Goal: Task Accomplishment & Management: Manage account settings

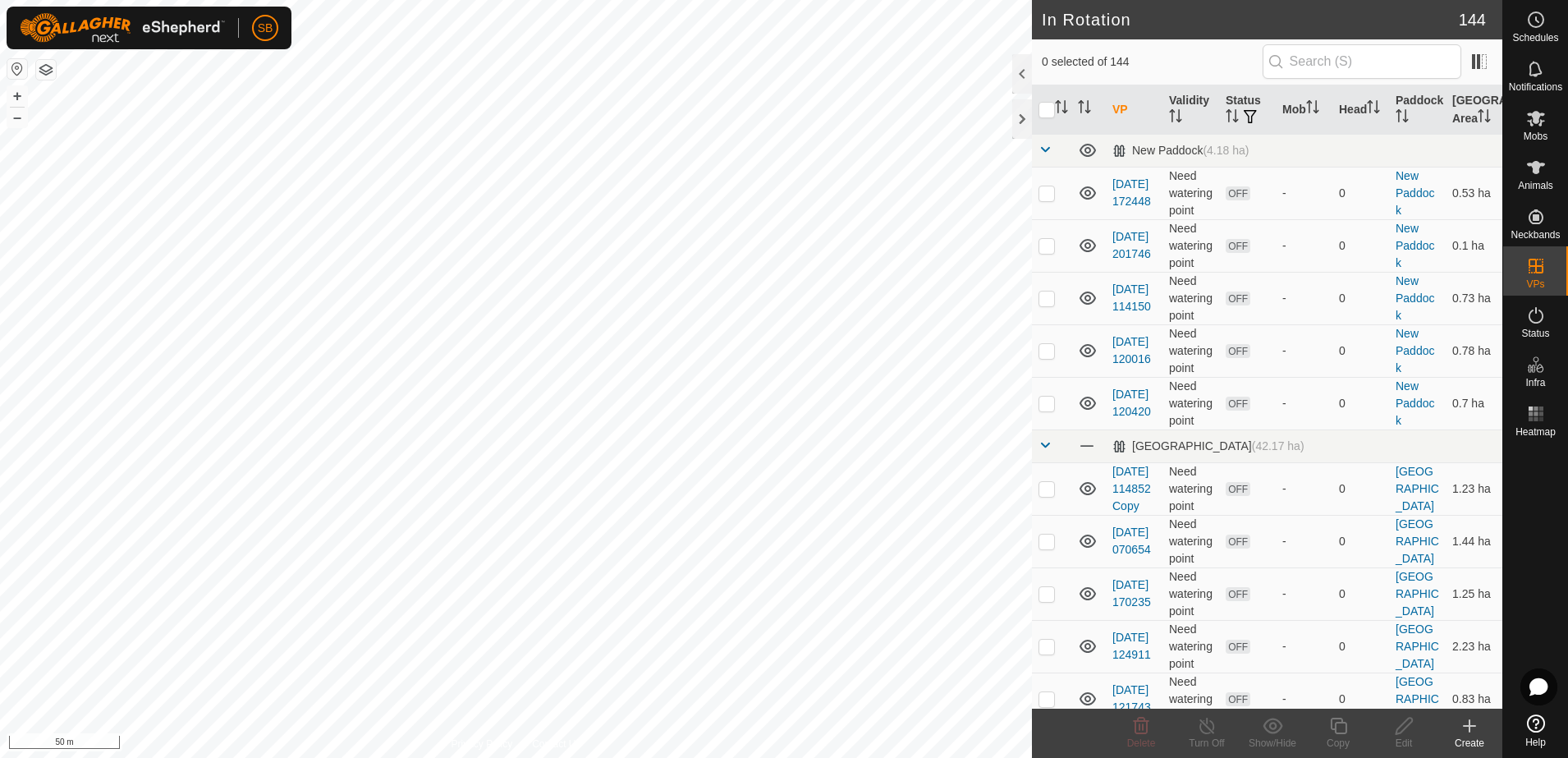
checkbox input "true"
click at [1335, 734] on icon at bounding box center [1339, 725] width 20 height 19
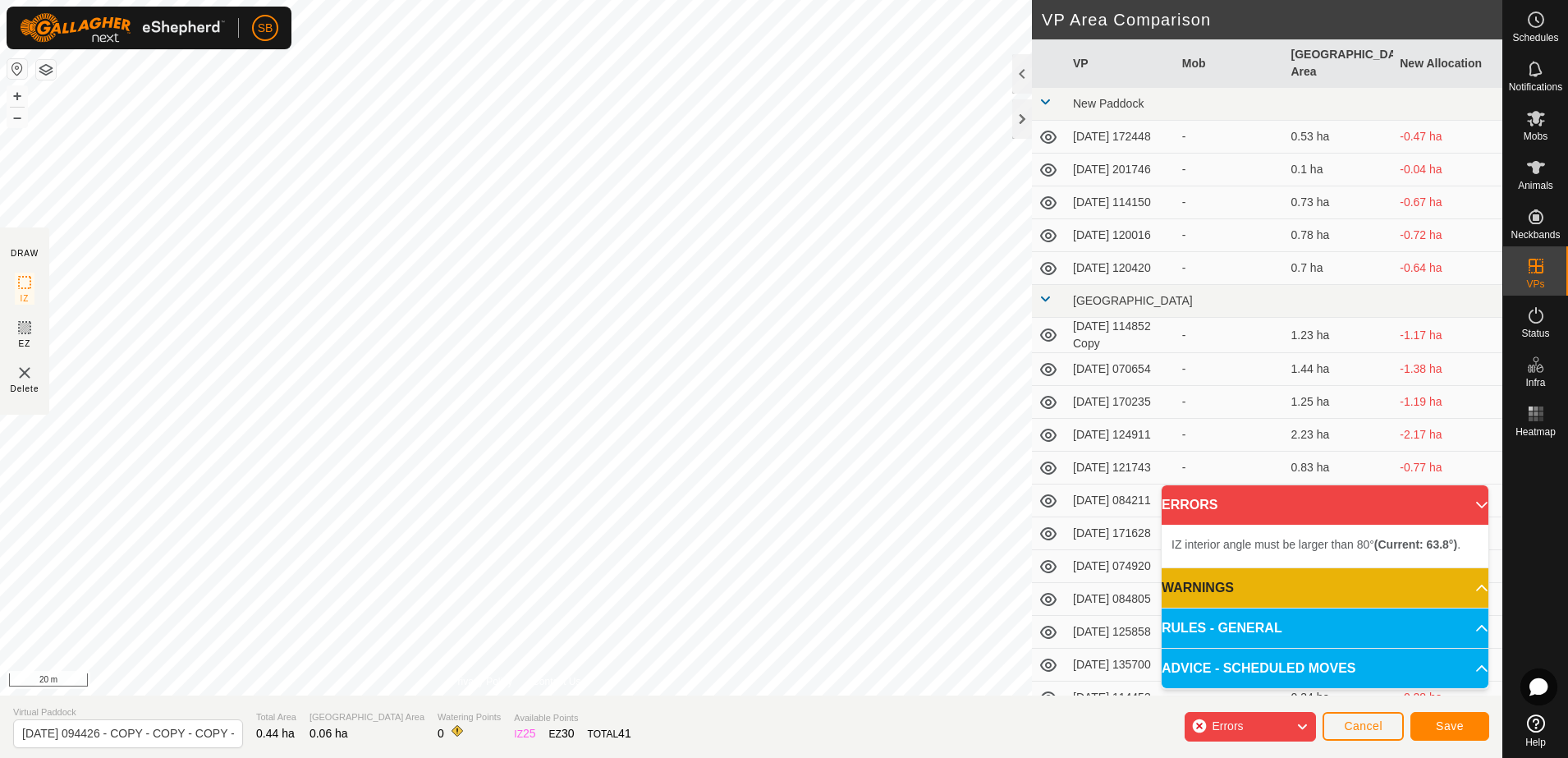
click at [621, 224] on div "IZ interior angle must be larger than 80° (Current: 63.8°) . + – ⇧ i 20 m" at bounding box center [516, 348] width 1032 height 695
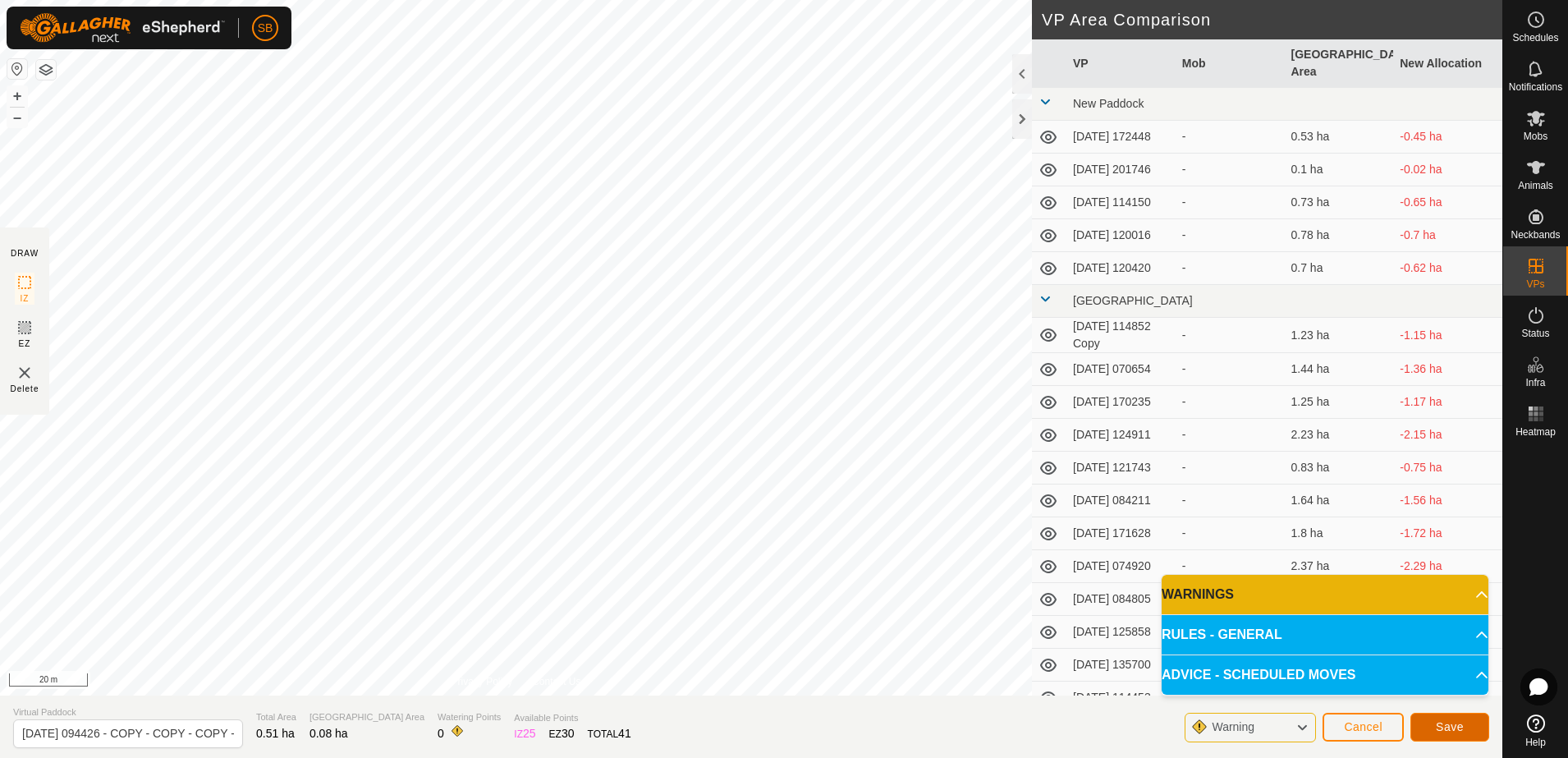
click at [1462, 724] on span "Save" at bounding box center [1450, 727] width 28 height 13
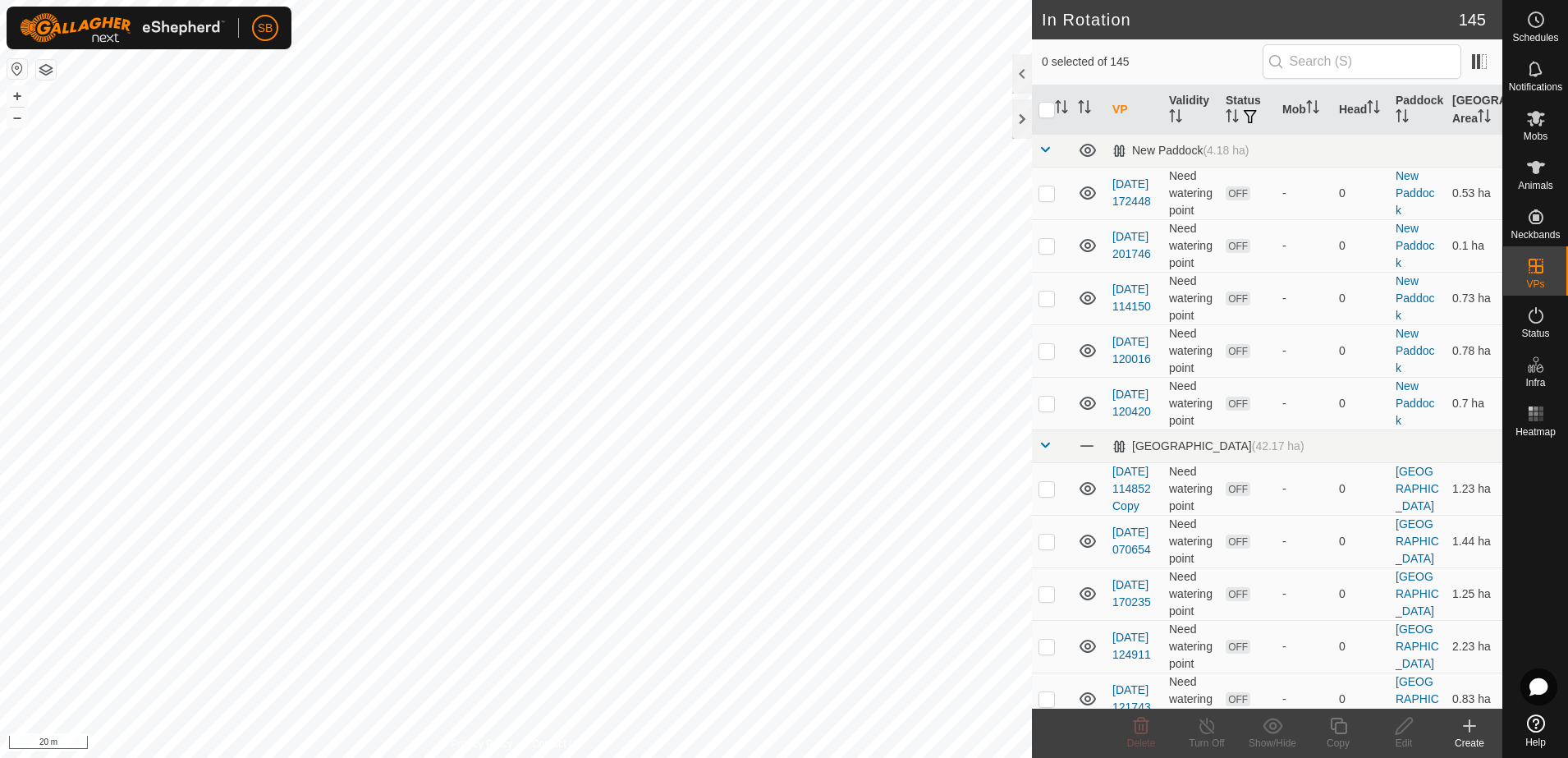
checkbox input "true"
click at [1407, 729] on icon at bounding box center [1404, 725] width 20 height 19
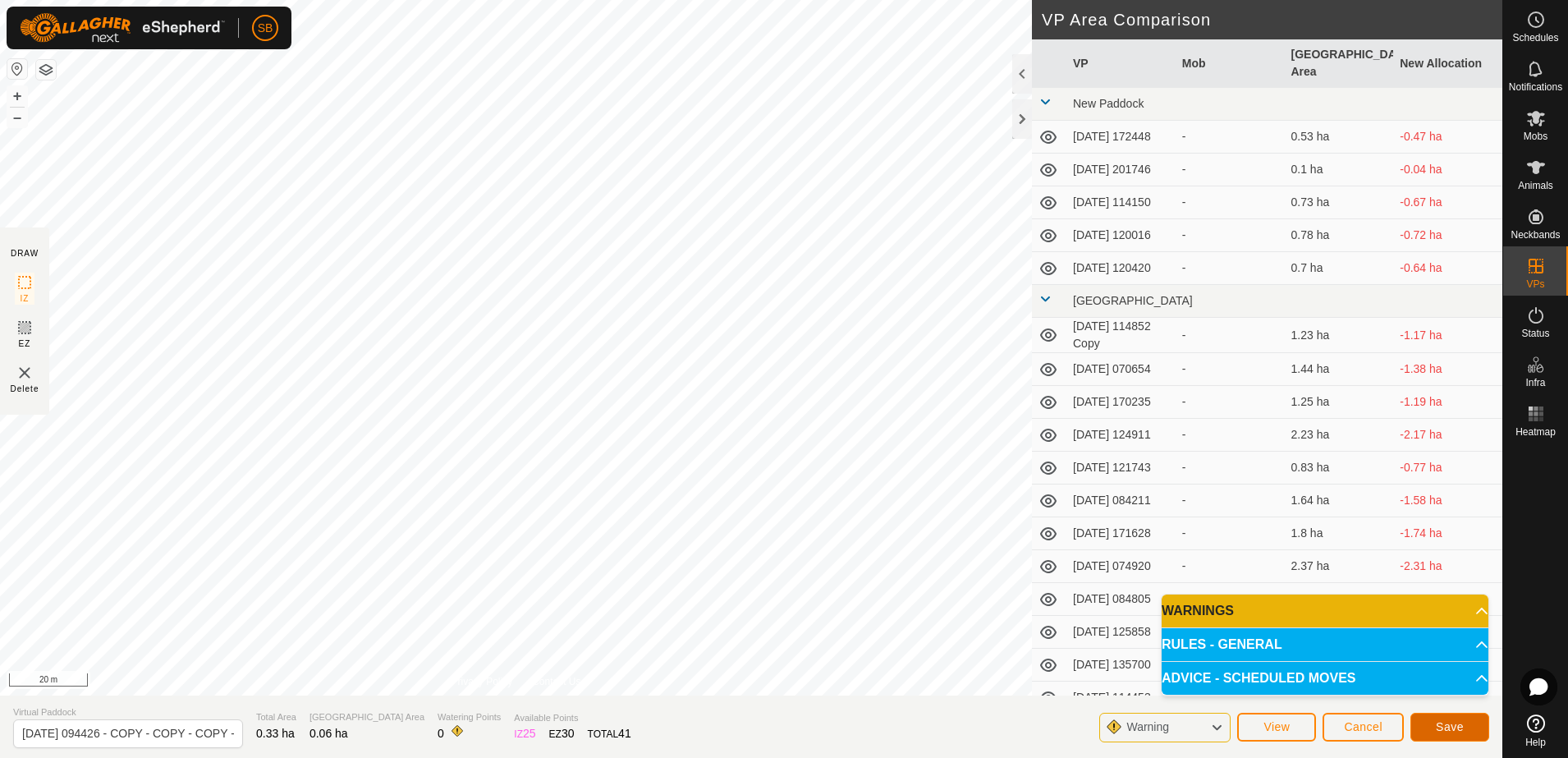
click at [1453, 727] on span "Save" at bounding box center [1450, 727] width 28 height 13
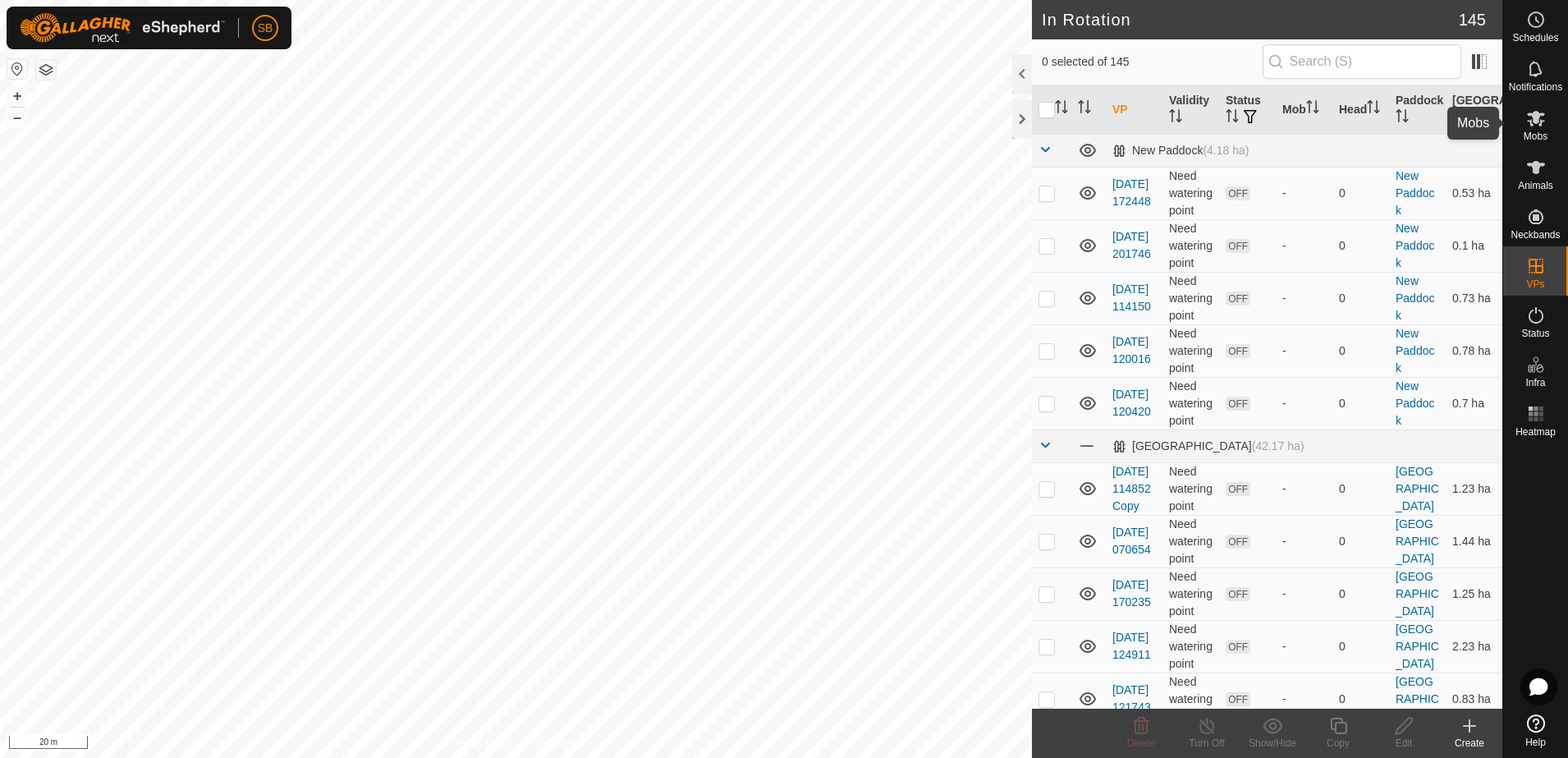
click at [1531, 121] on icon at bounding box center [1537, 118] width 18 height 16
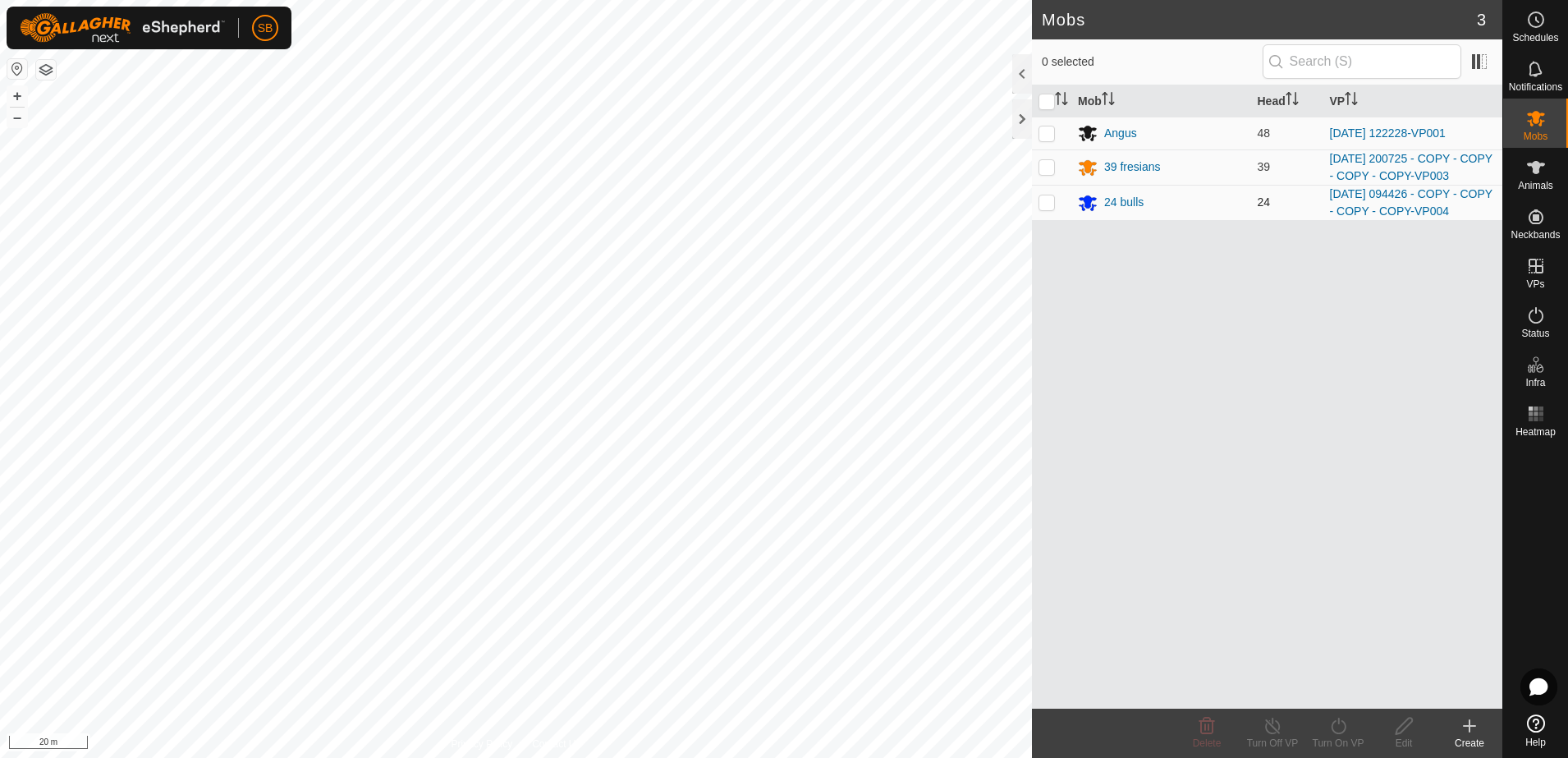
click at [1050, 203] on p-checkbox at bounding box center [1047, 202] width 17 height 13
checkbox input "true"
click at [1341, 726] on icon at bounding box center [1339, 725] width 20 height 19
click at [1347, 661] on link "Later" at bounding box center [1388, 655] width 163 height 33
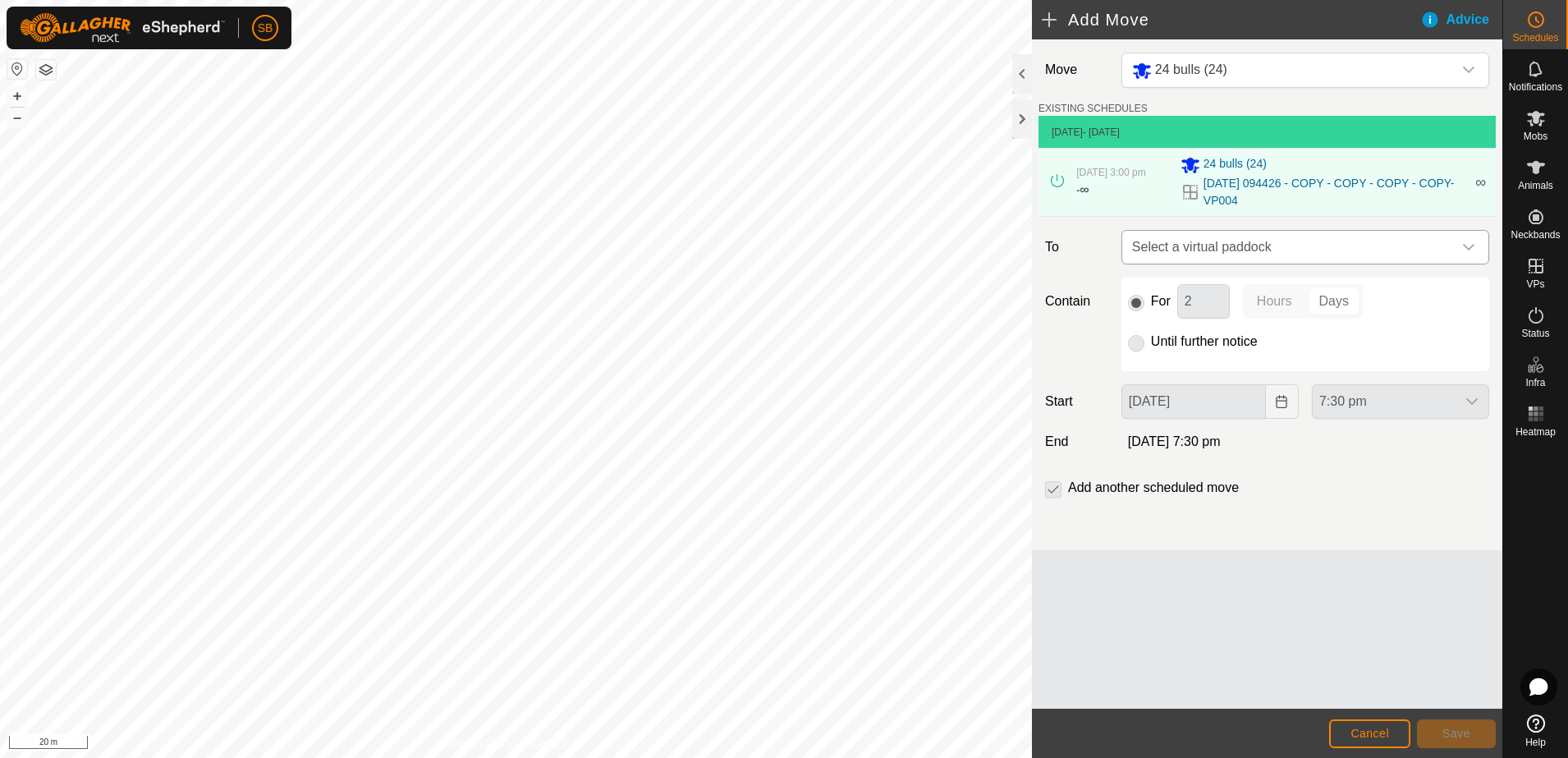
click at [1257, 257] on span "Select a virtual paddock" at bounding box center [1289, 248] width 326 height 33
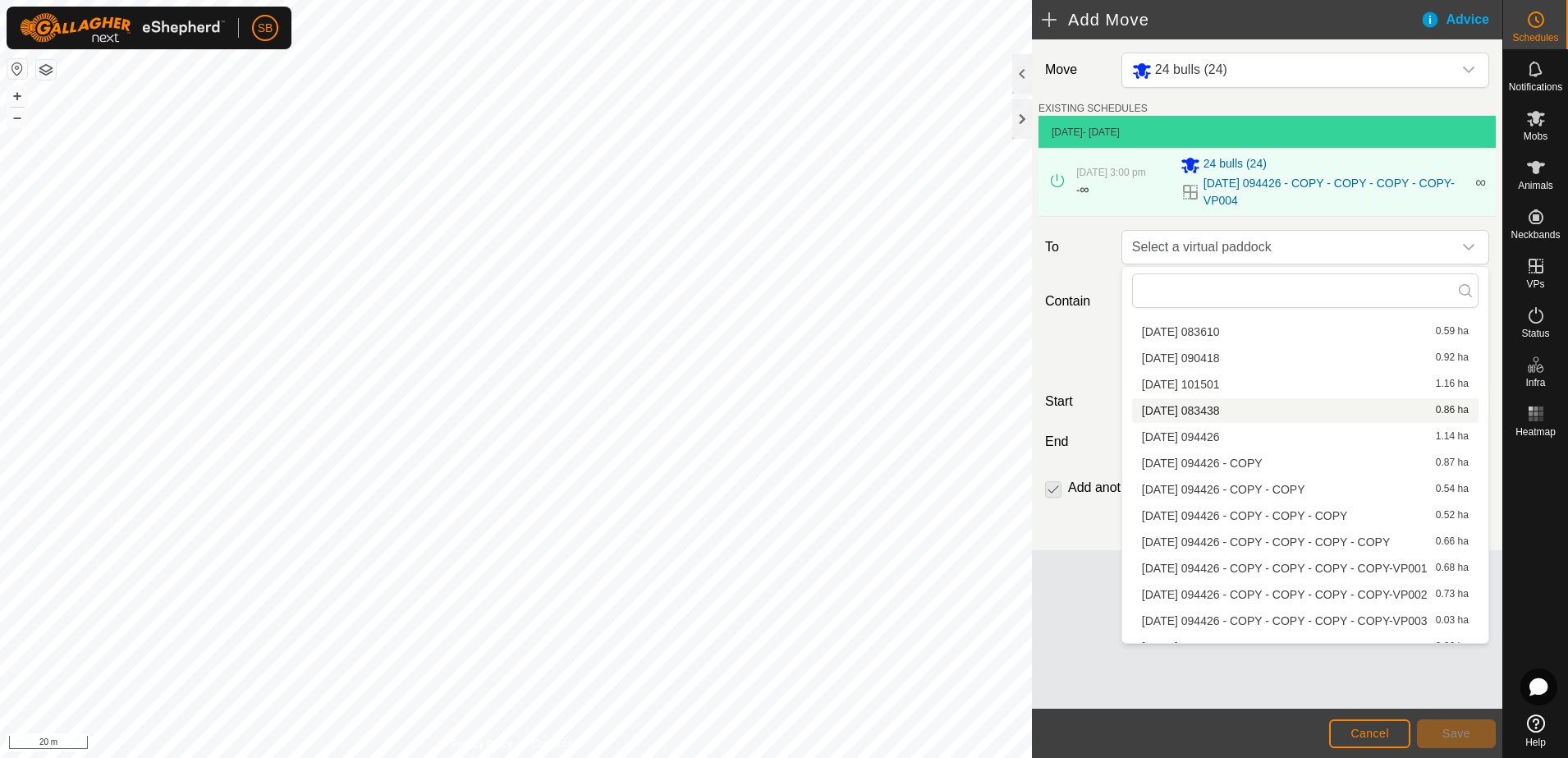
scroll to position [154, 0]
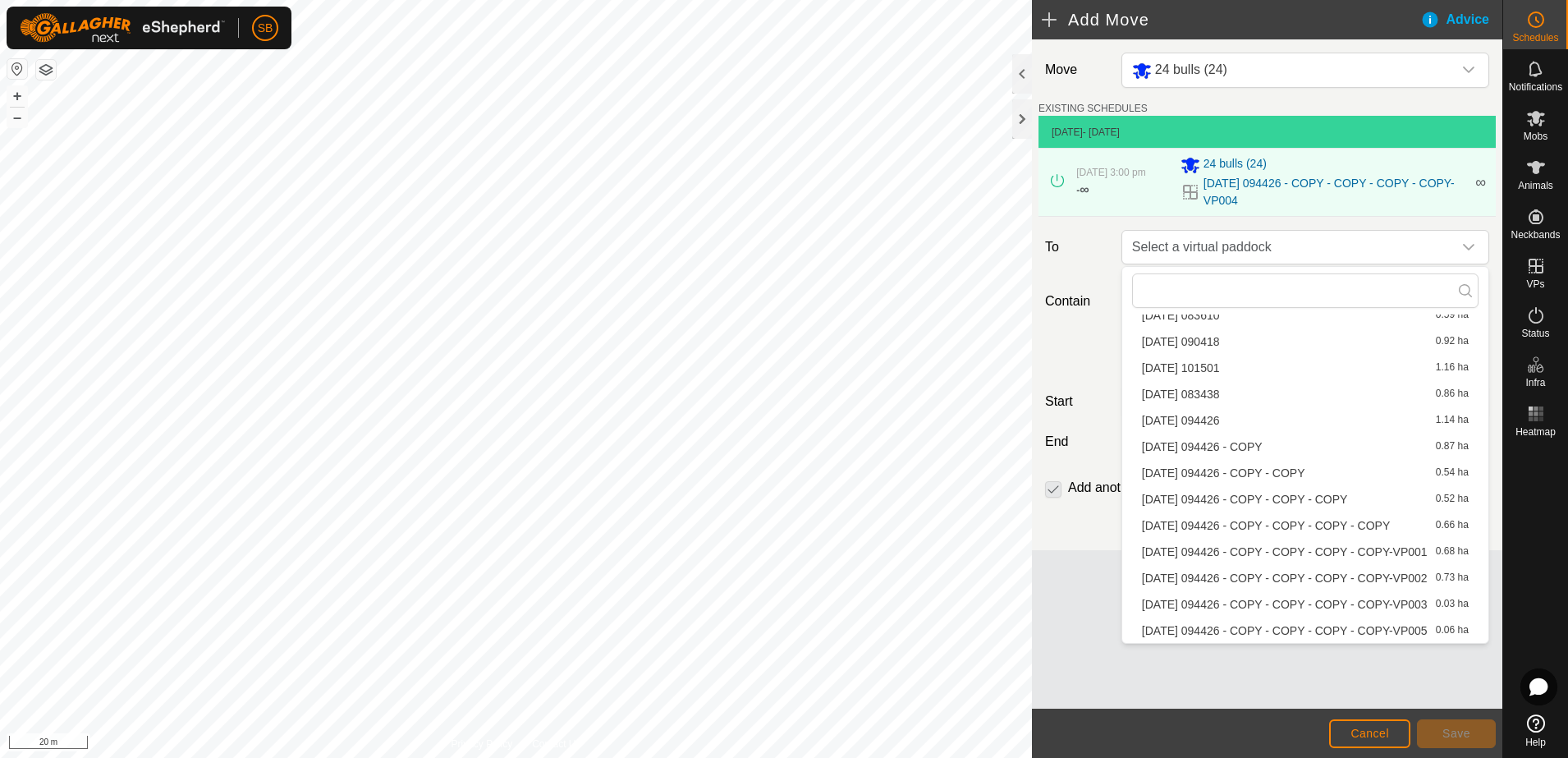
click at [1277, 625] on li "[DATE] 094426 - COPY - COPY - COPY - COPY-VP005 0.06 ha" at bounding box center [1305, 630] width 347 height 25
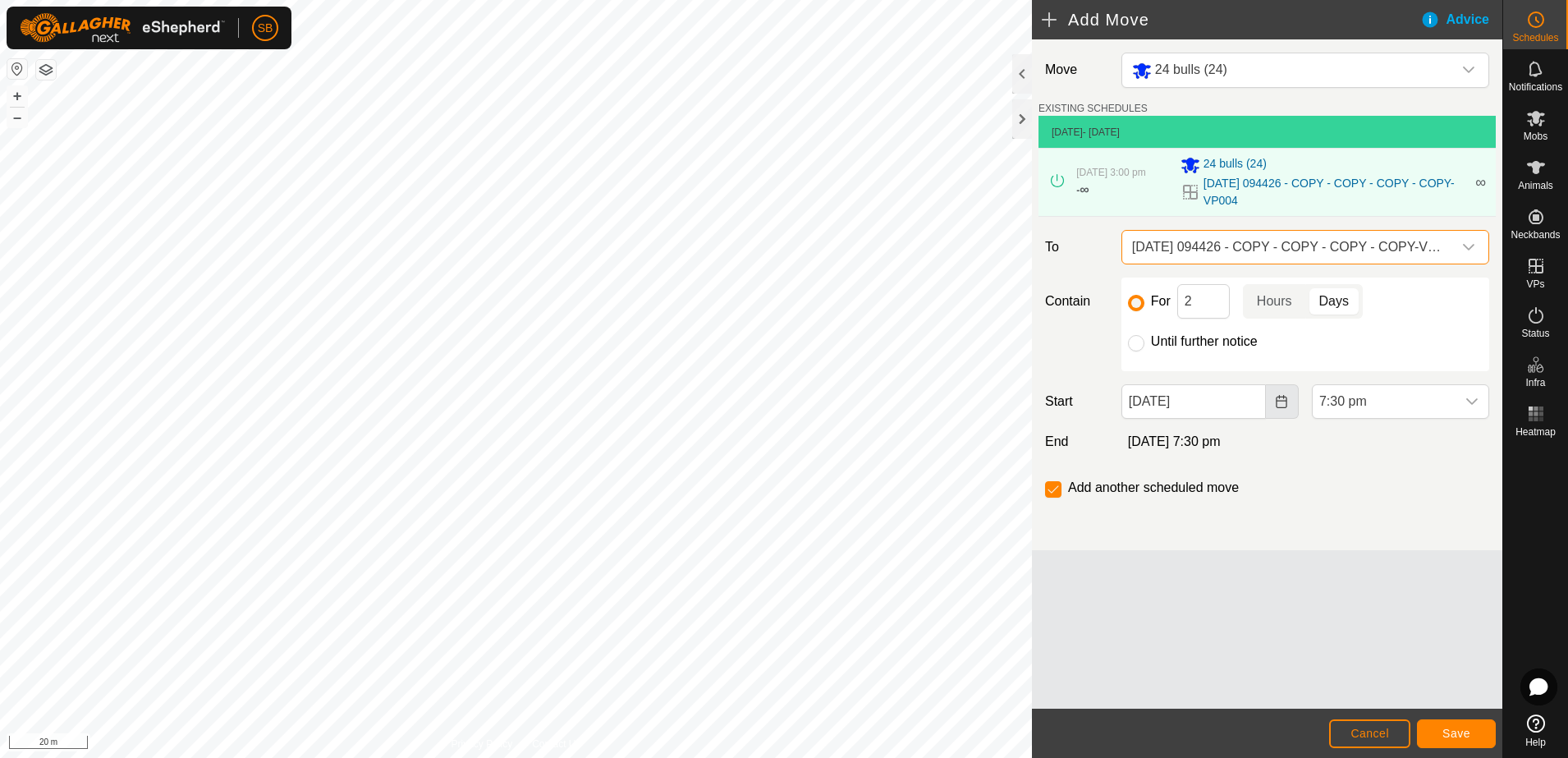
click at [1280, 402] on icon "Choose Date" at bounding box center [1281, 401] width 13 height 13
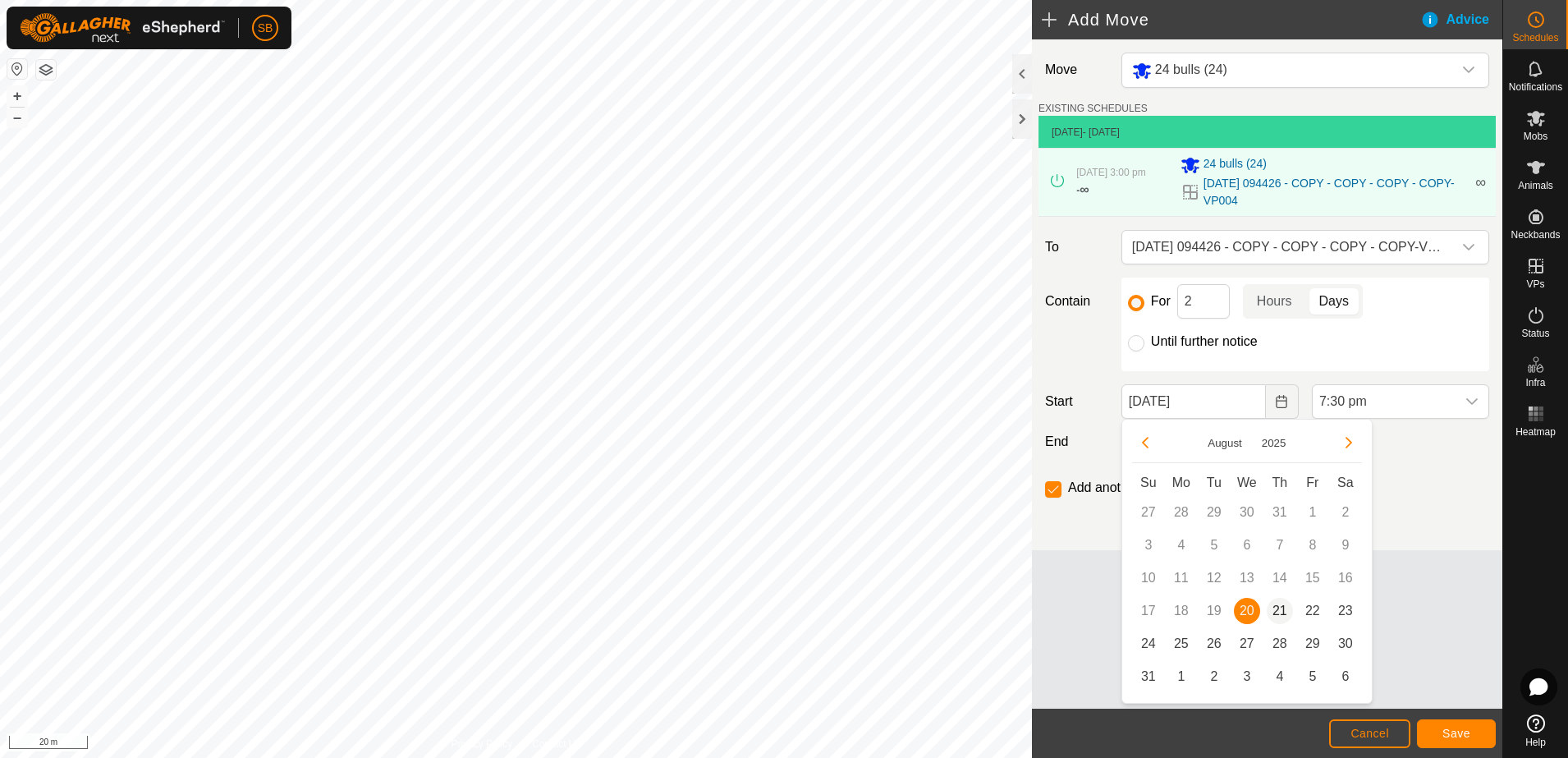
click at [1278, 608] on span "21" at bounding box center [1280, 611] width 26 height 26
type input "[DATE]"
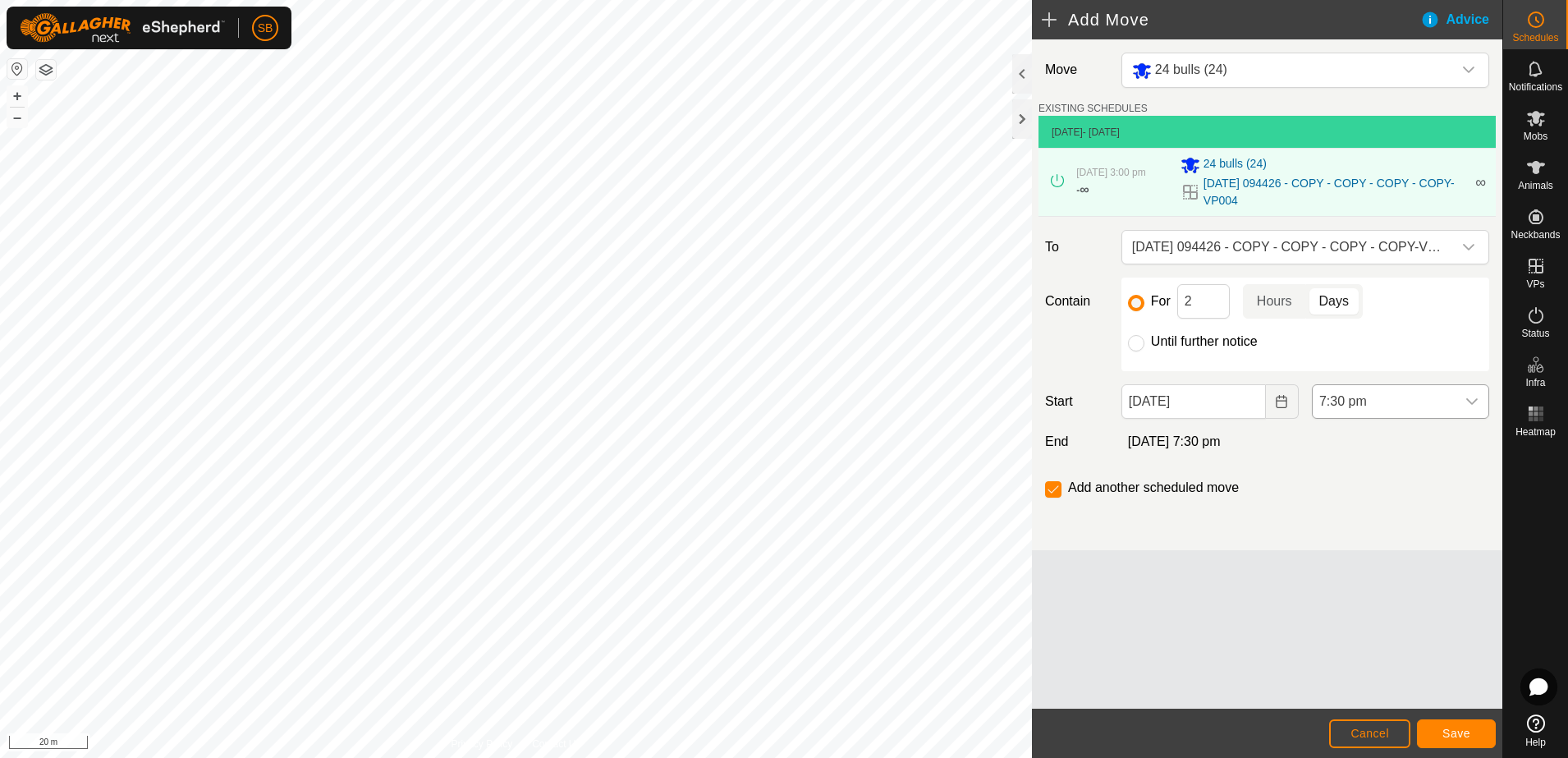
click at [1475, 403] on icon "dropdown trigger" at bounding box center [1472, 401] width 13 height 13
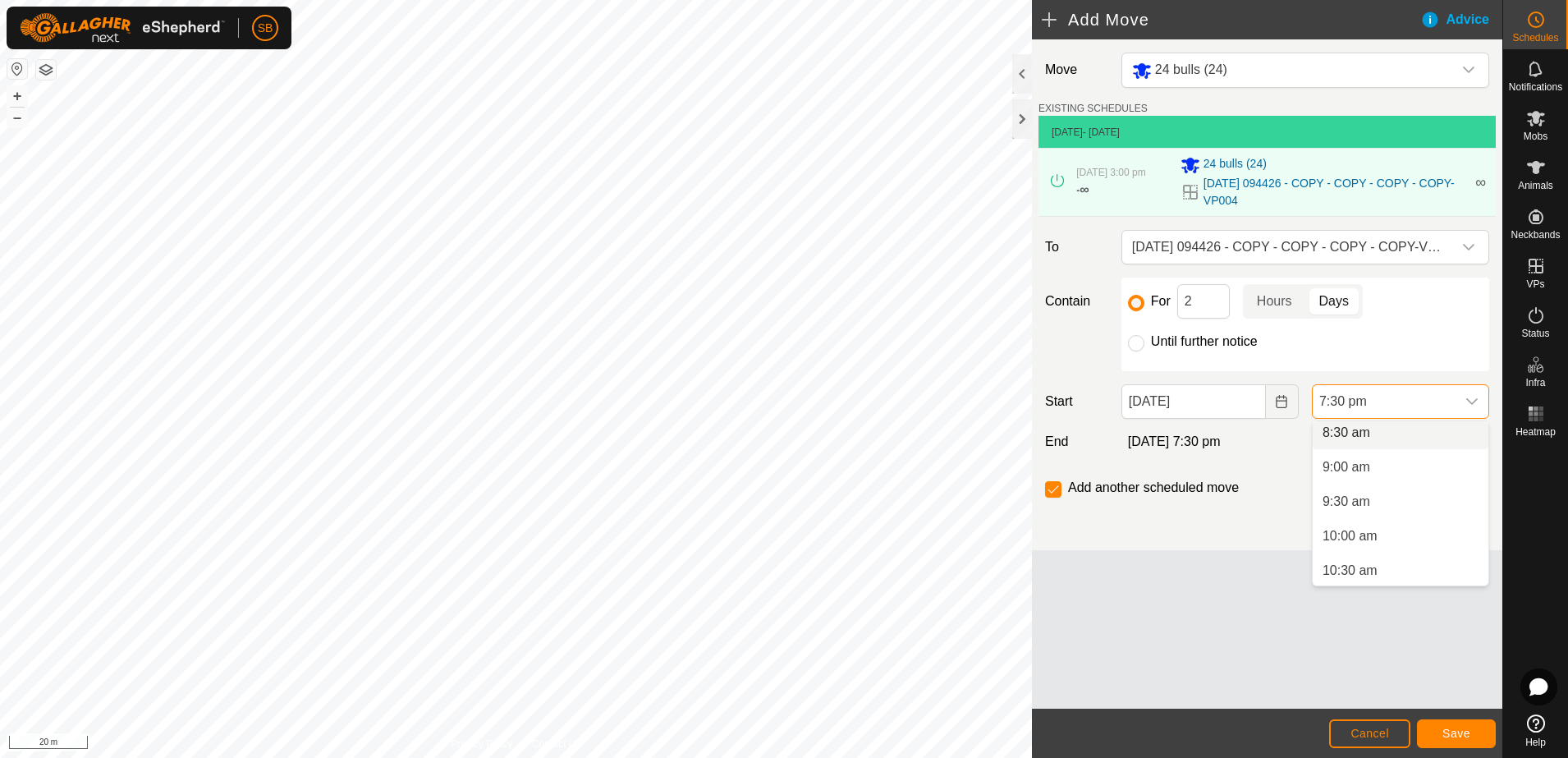
scroll to position [586, 0]
click at [1376, 434] on li "8:30 am" at bounding box center [1401, 438] width 176 height 33
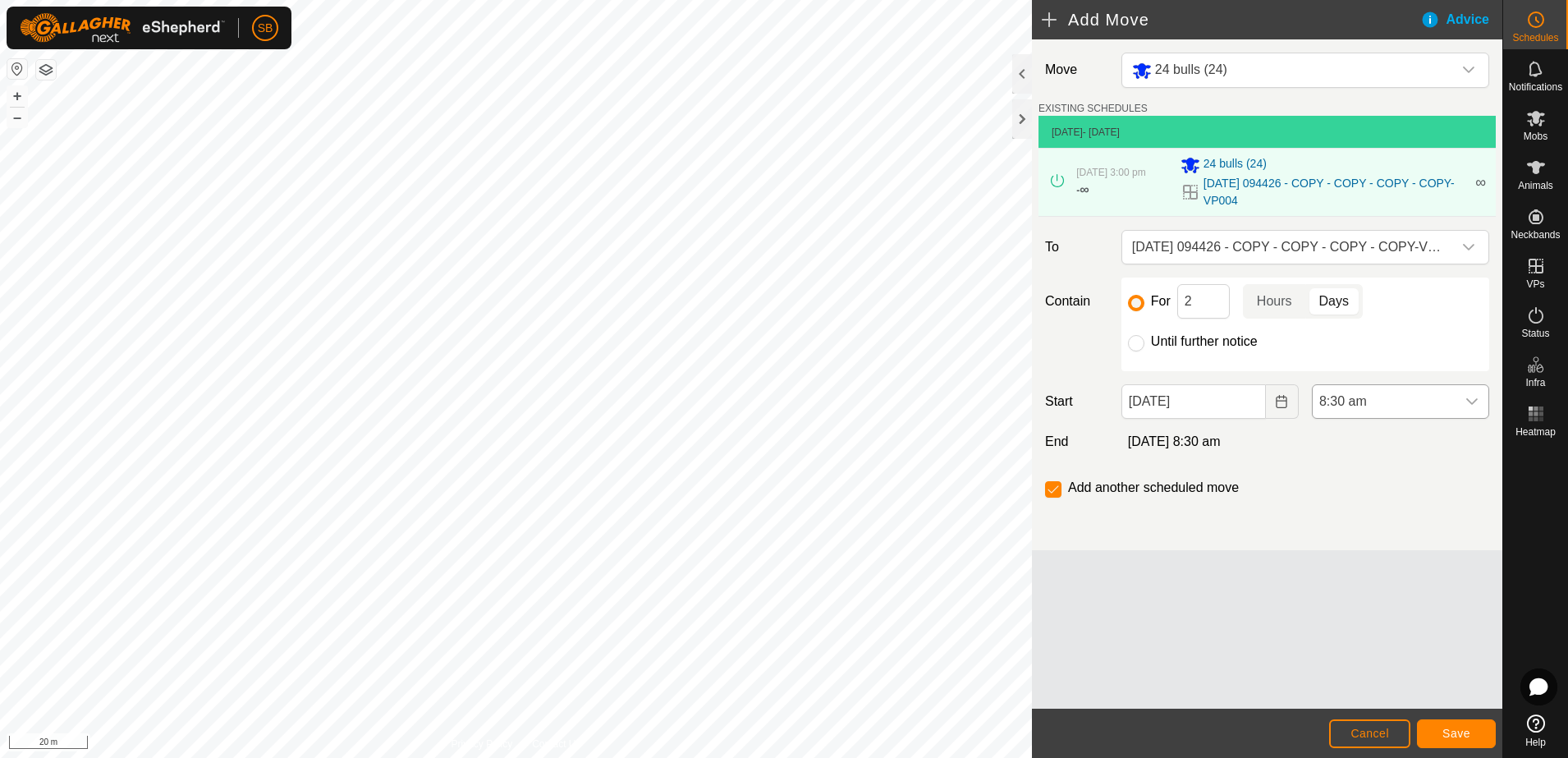
click at [1473, 408] on icon "dropdown trigger" at bounding box center [1472, 401] width 13 height 13
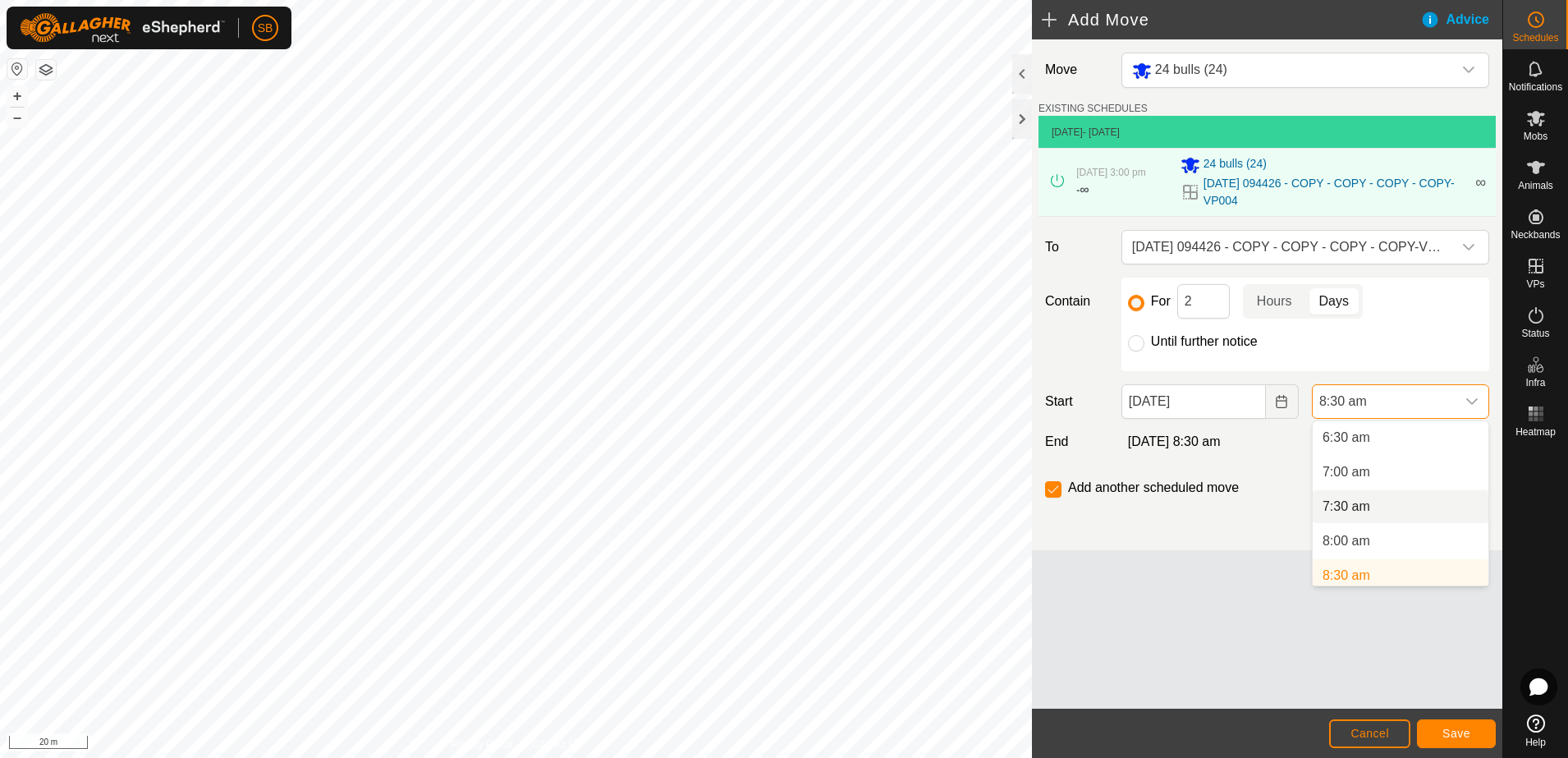
scroll to position [551, 0]
click at [1384, 511] on li "9:00 am" at bounding box center [1401, 507] width 176 height 33
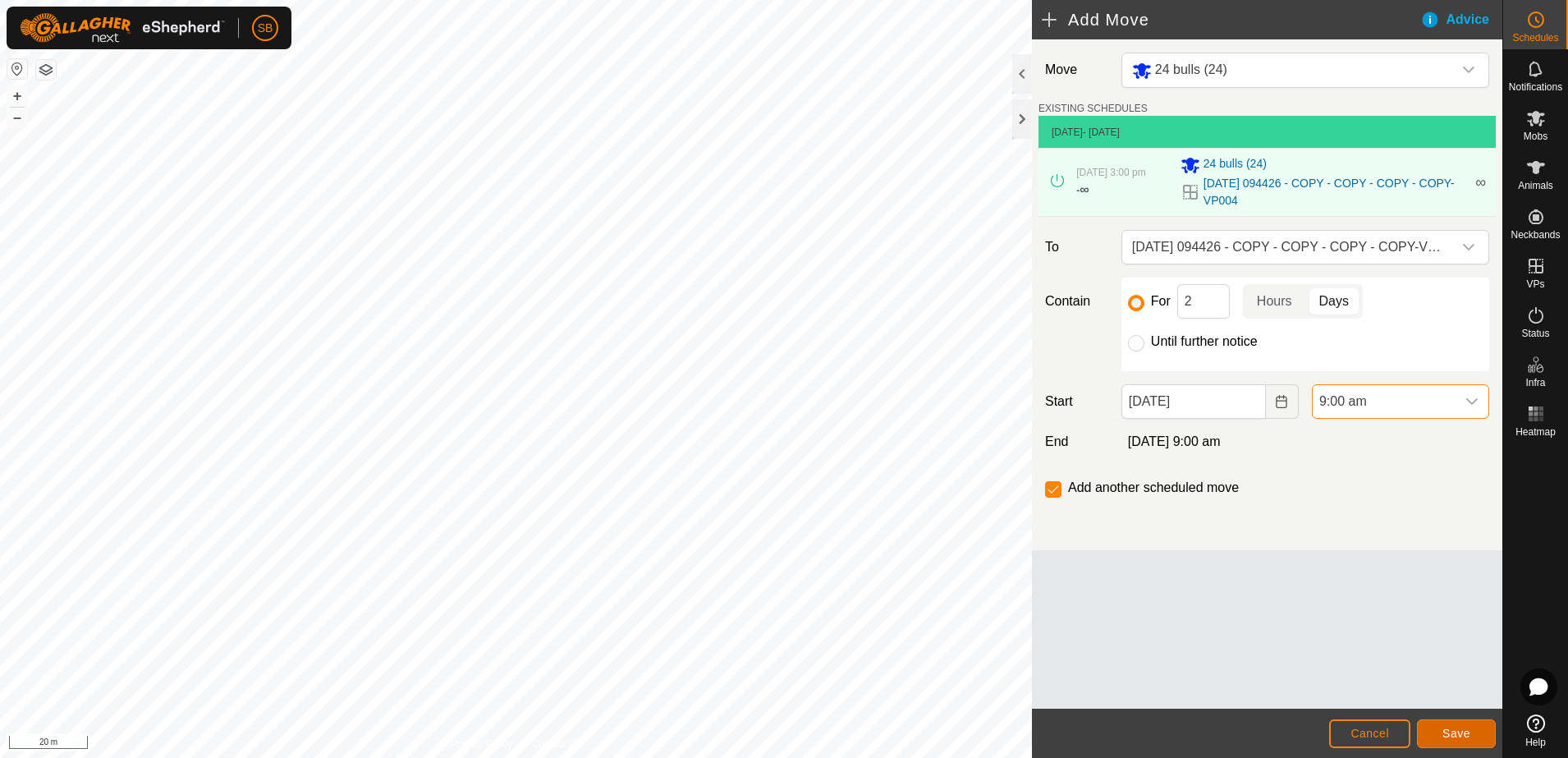
click at [1446, 730] on span "Save" at bounding box center [1457, 733] width 28 height 13
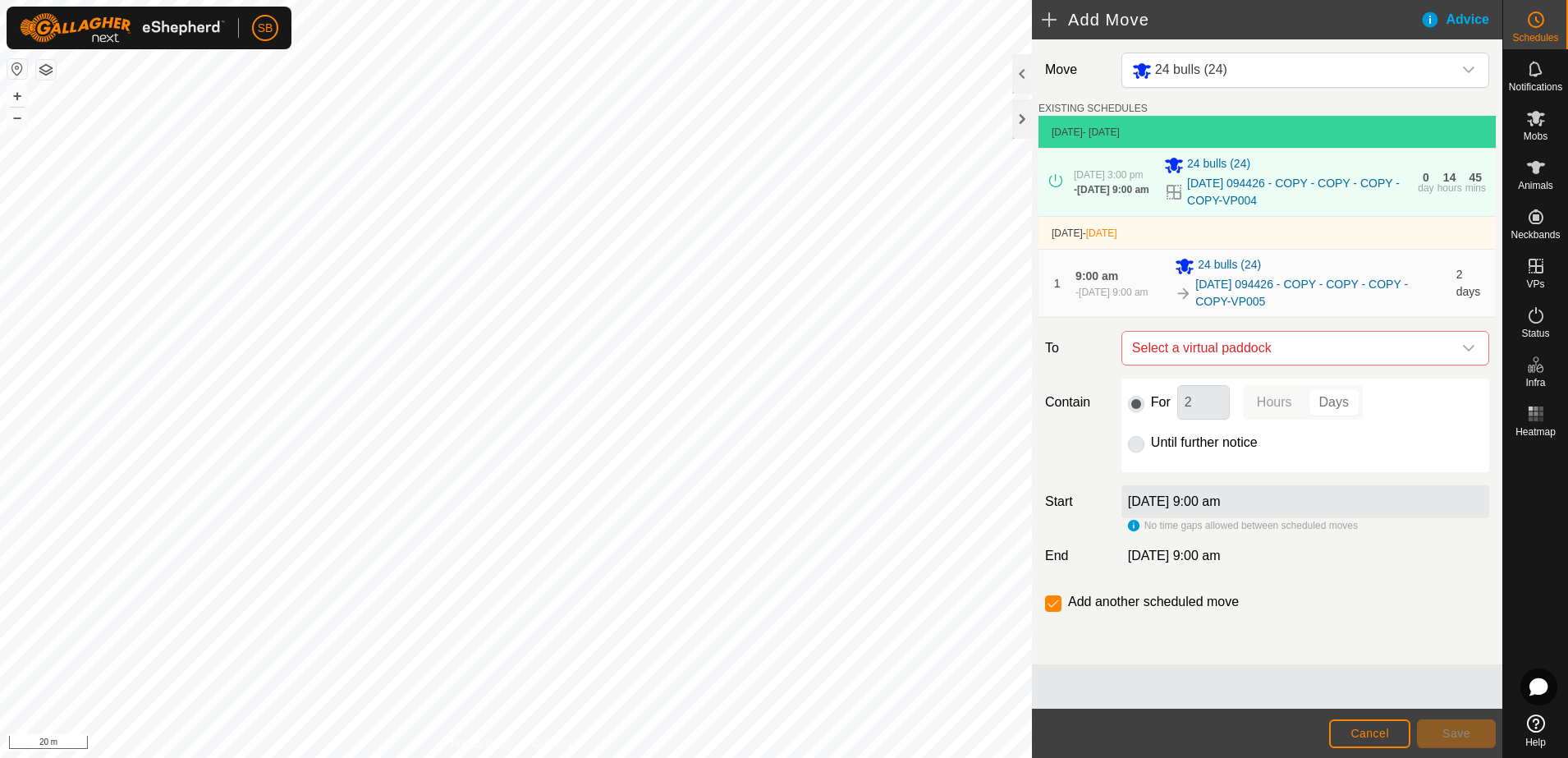
click at [1137, 287] on span "[DATE] 9:00 am" at bounding box center [1113, 292] width 69 height 11
click at [1440, 299] on link "[DATE] 094426 - COPY - COPY - COPY - COPY-VP005" at bounding box center [1320, 292] width 251 height 34
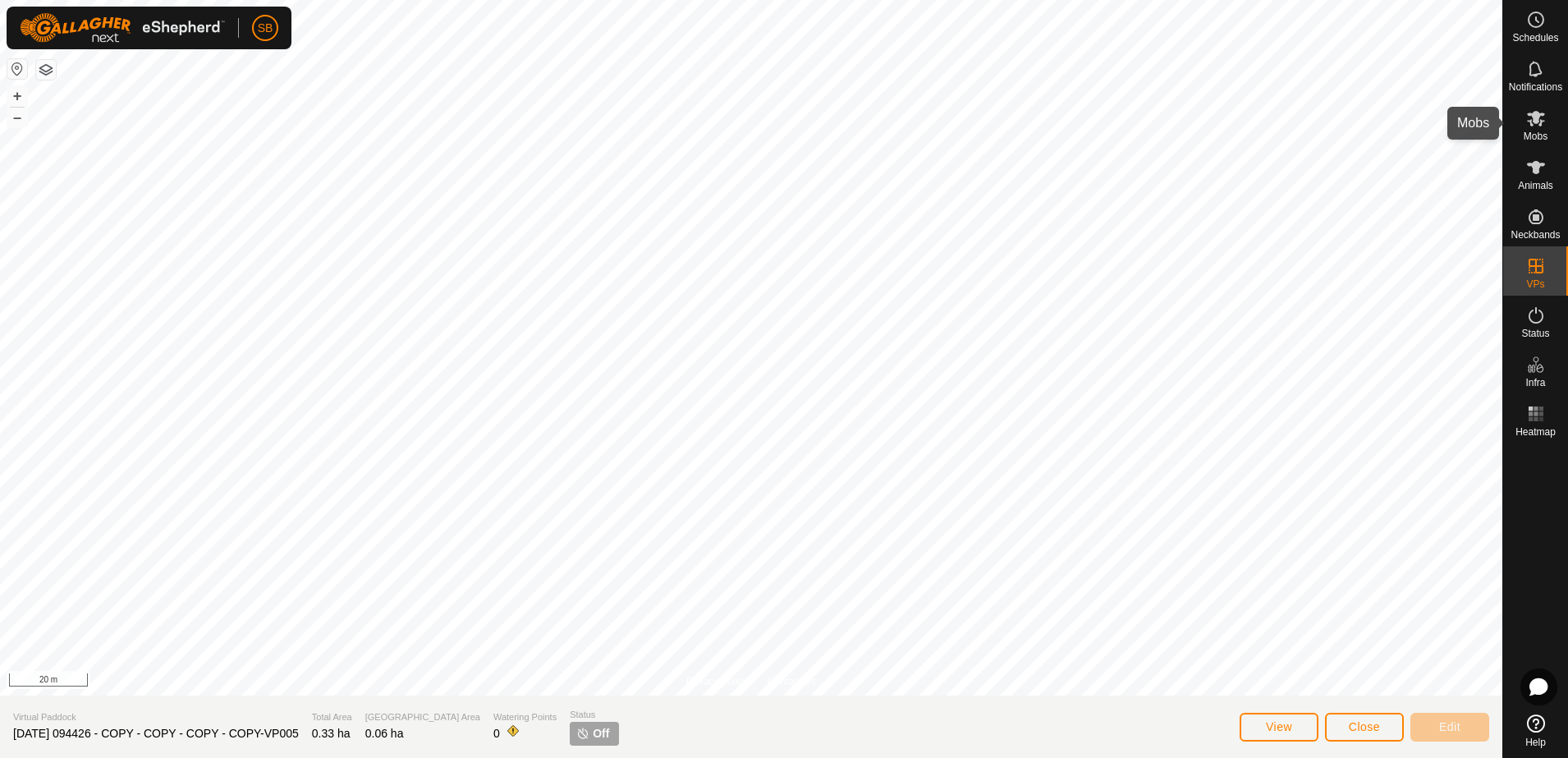
click at [1539, 126] on icon at bounding box center [1537, 118] width 18 height 16
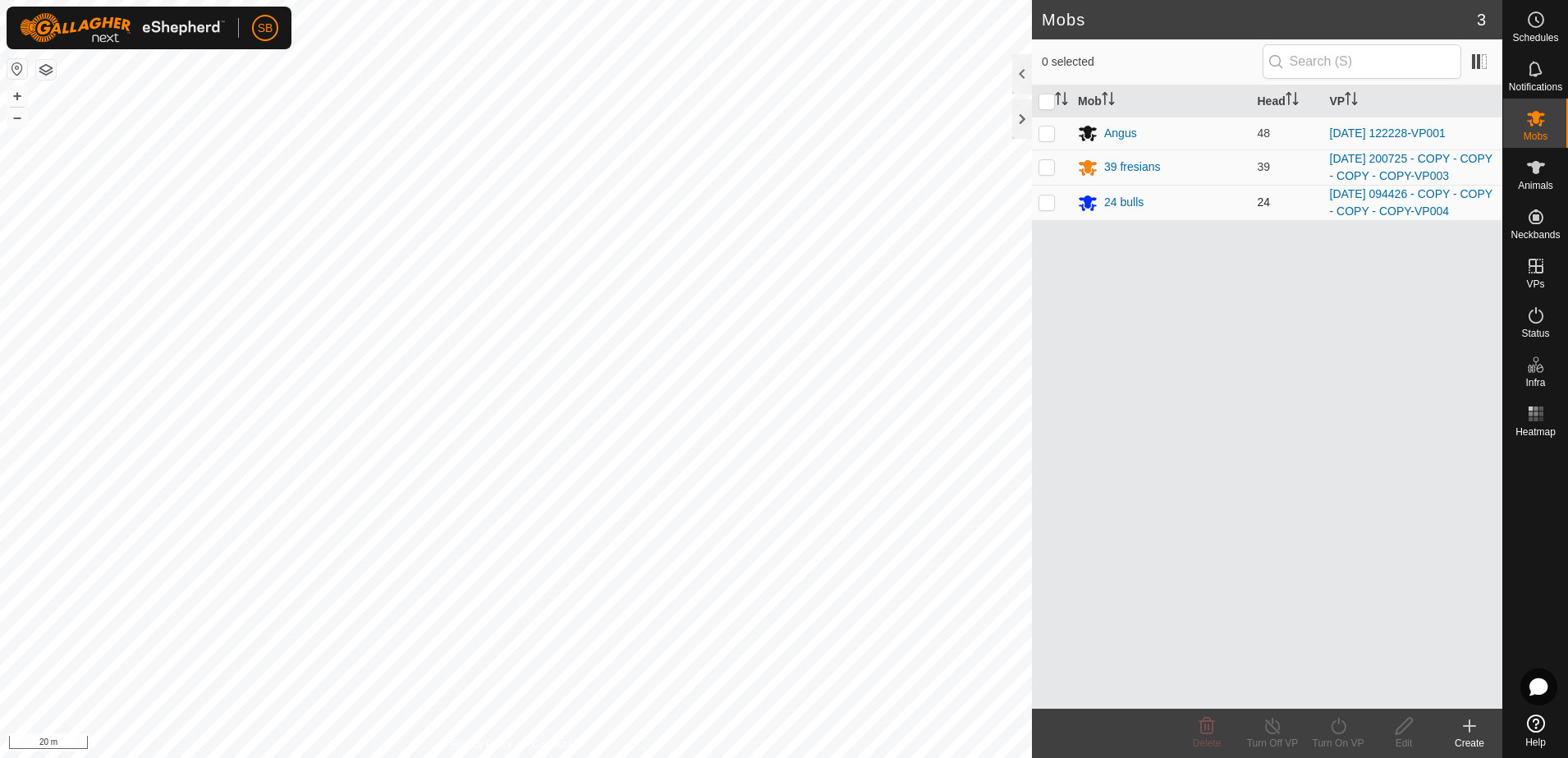
click at [1047, 204] on p-checkbox at bounding box center [1047, 202] width 17 height 13
checkbox input "true"
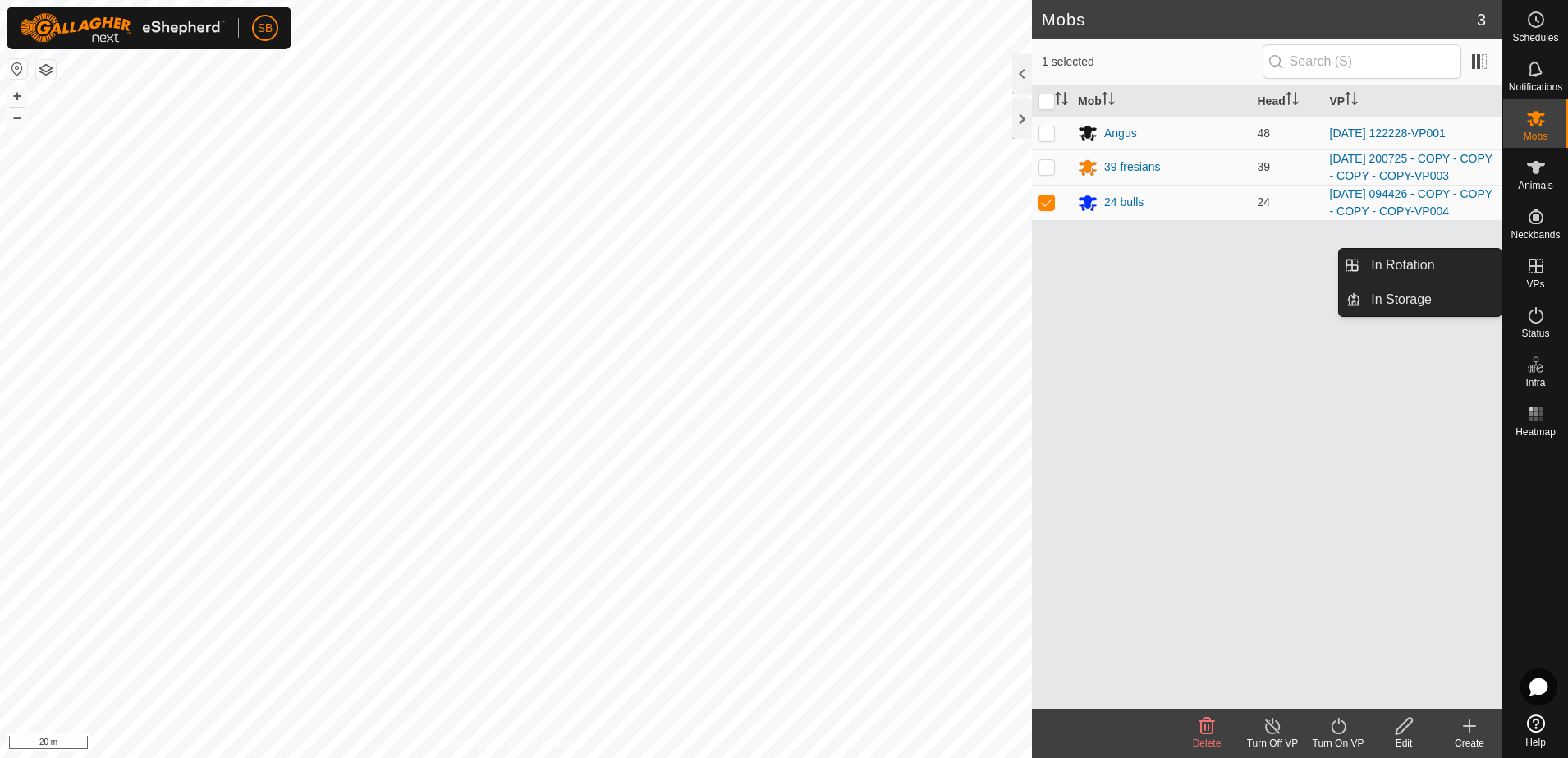
click at [1540, 264] on icon at bounding box center [1536, 265] width 19 height 19
click at [1543, 323] on icon at bounding box center [1536, 314] width 19 height 19
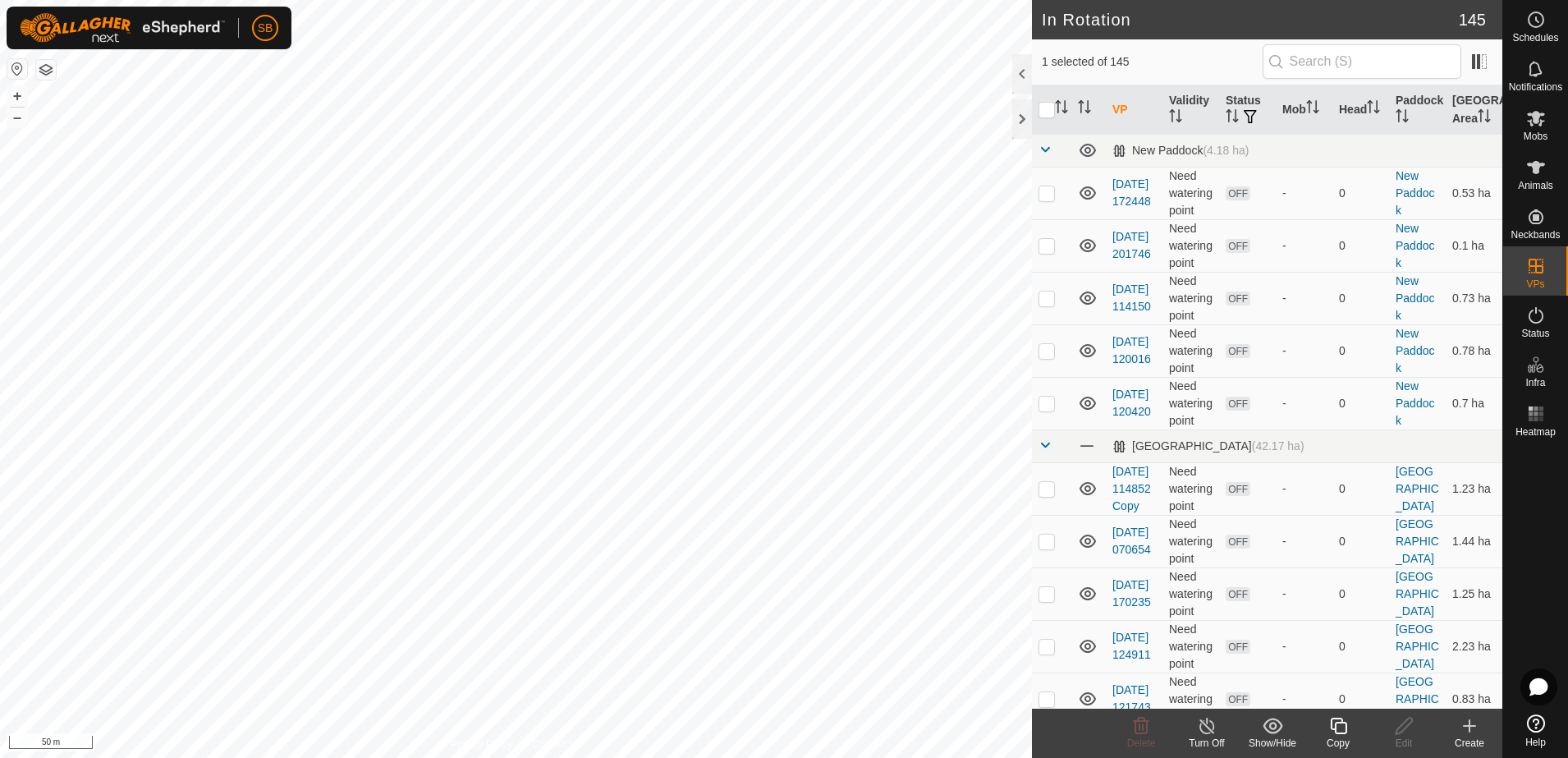
click at [1340, 736] on div "Copy" at bounding box center [1338, 743] width 66 height 15
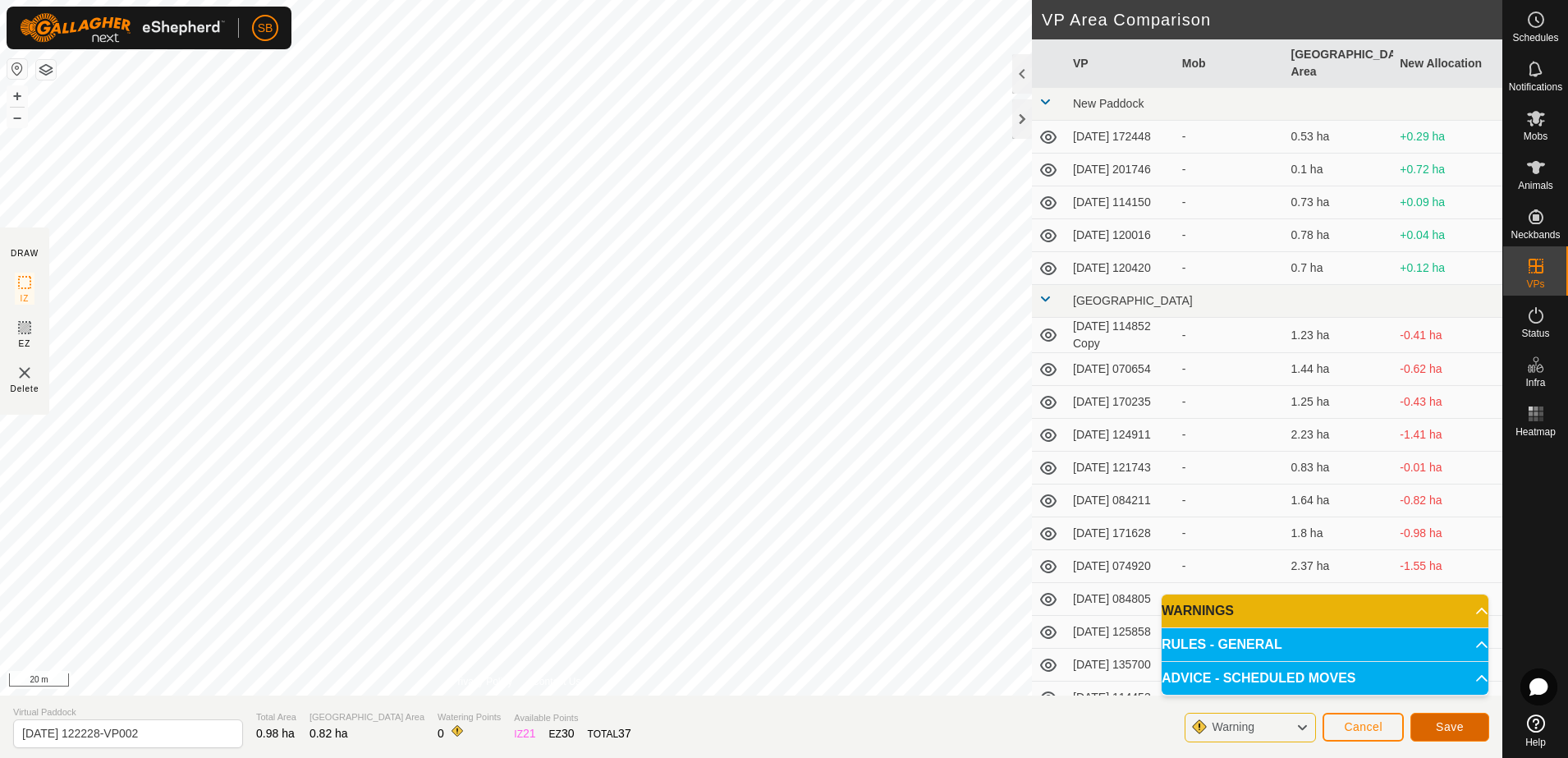
click at [1462, 725] on span "Save" at bounding box center [1450, 727] width 28 height 13
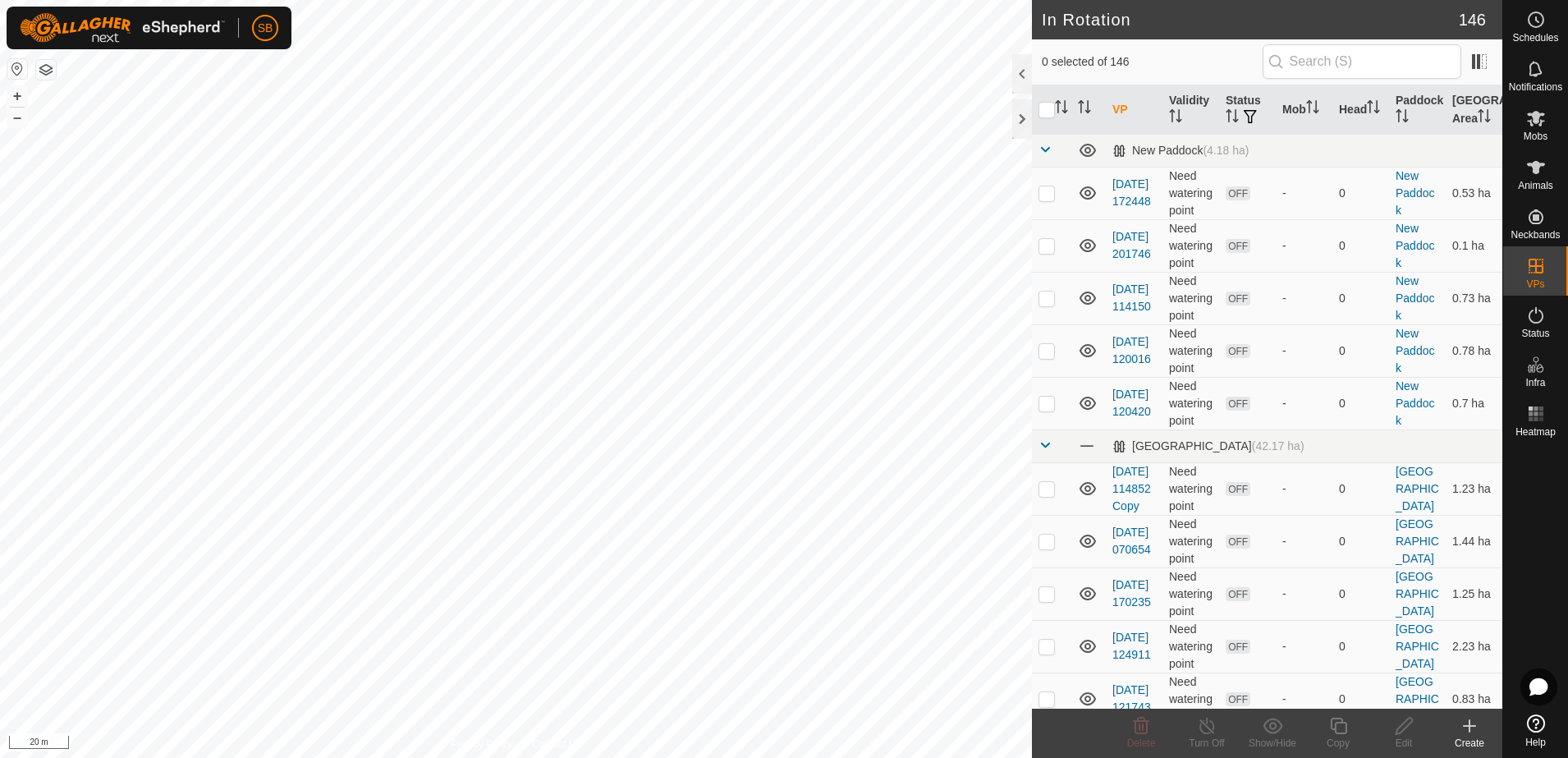
checkbox input "true"
click at [1339, 740] on div "Copy" at bounding box center [1338, 743] width 66 height 15
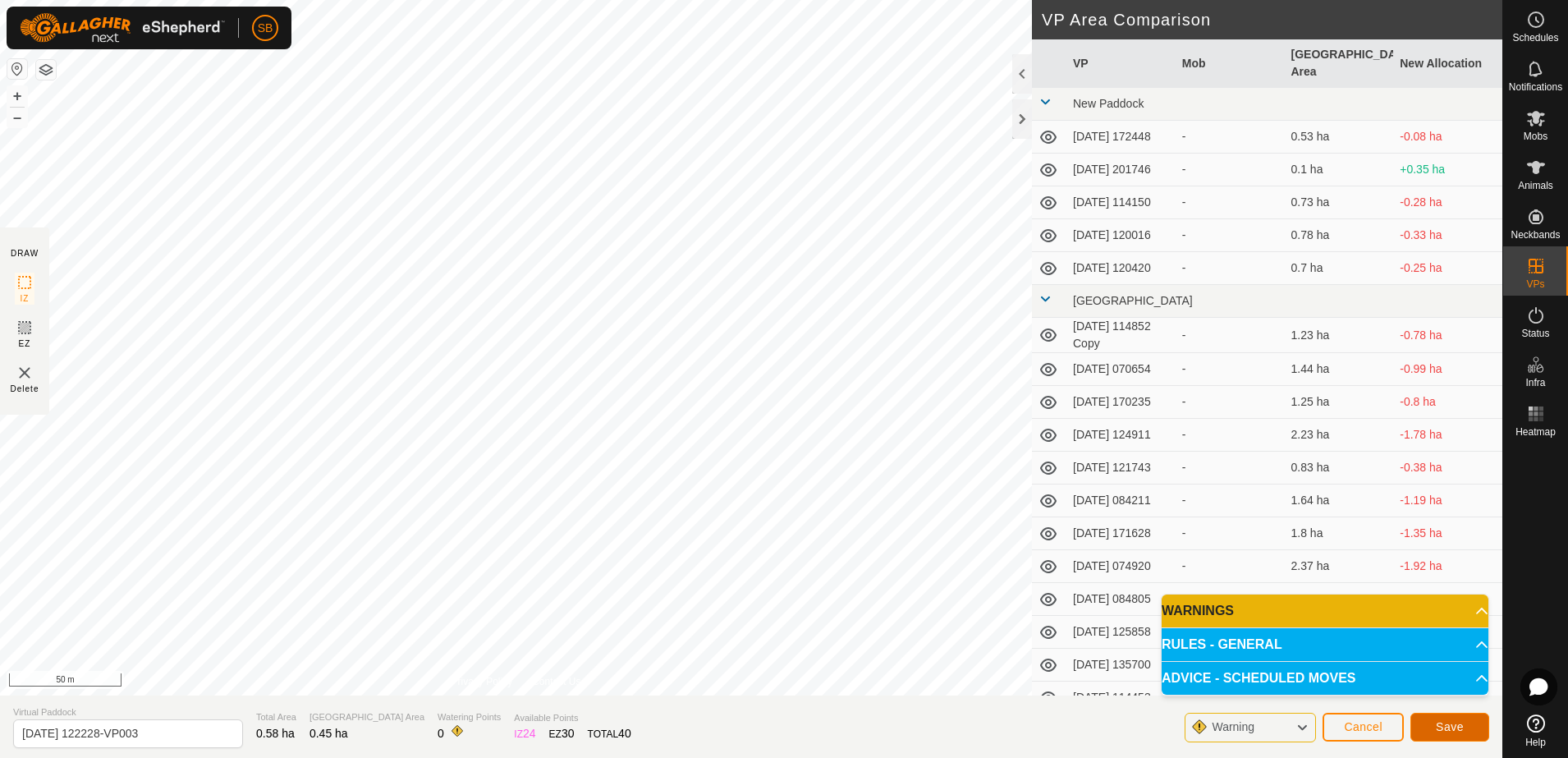
click at [1444, 718] on button "Save" at bounding box center [1450, 727] width 79 height 29
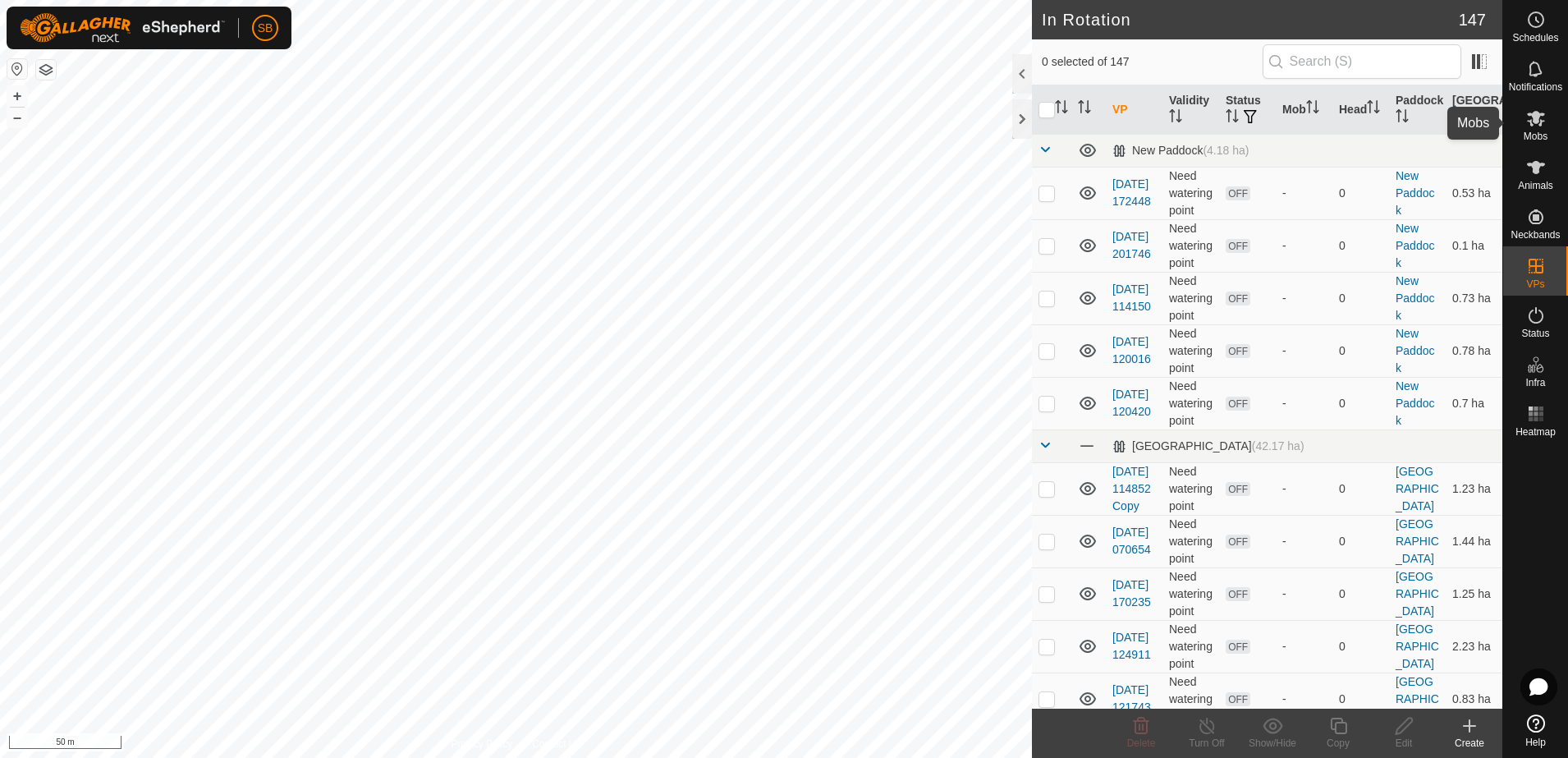
click at [1541, 126] on icon at bounding box center [1536, 117] width 19 height 19
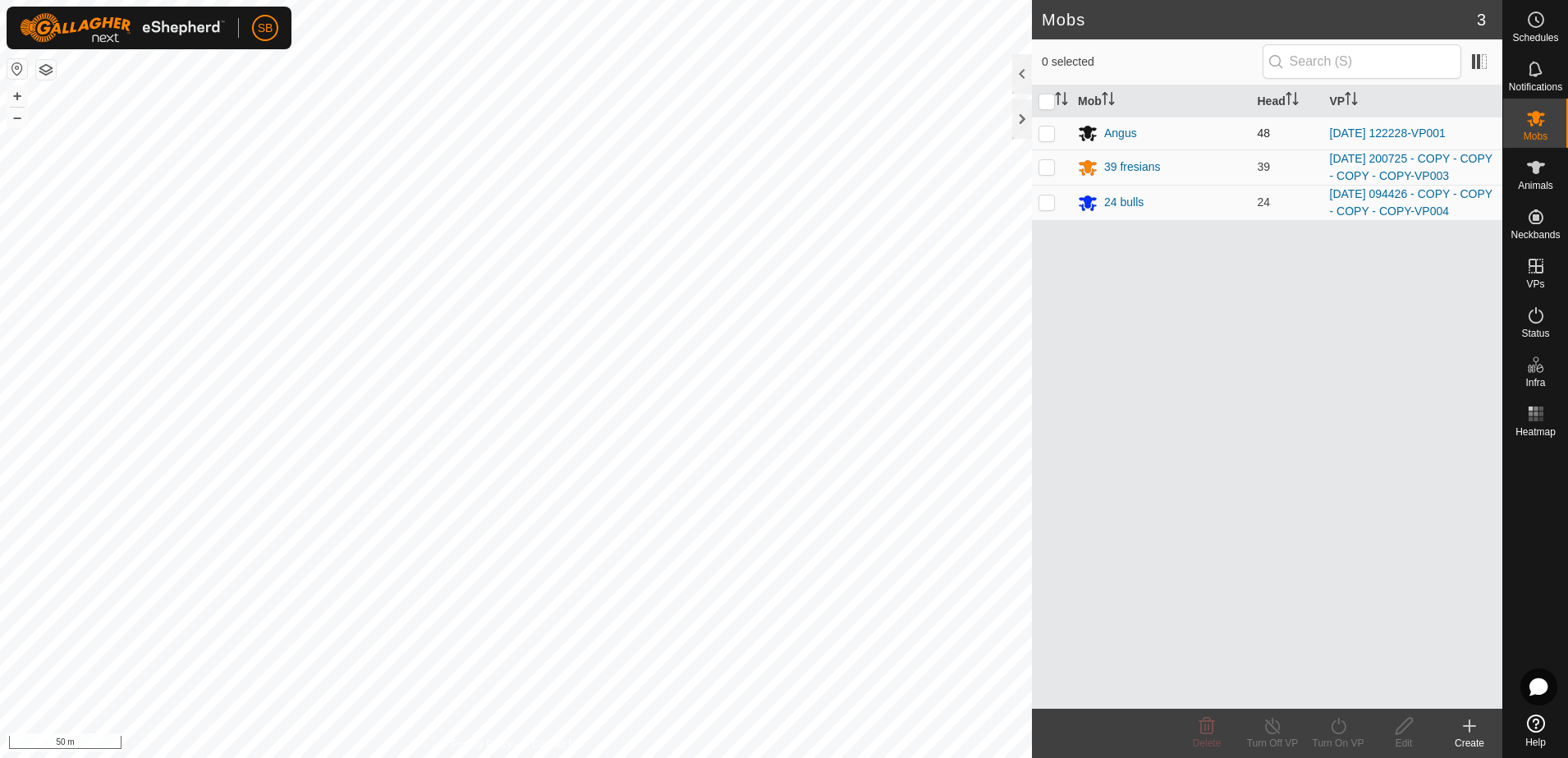
click at [1046, 134] on p-checkbox at bounding box center [1047, 133] width 17 height 13
checkbox input "true"
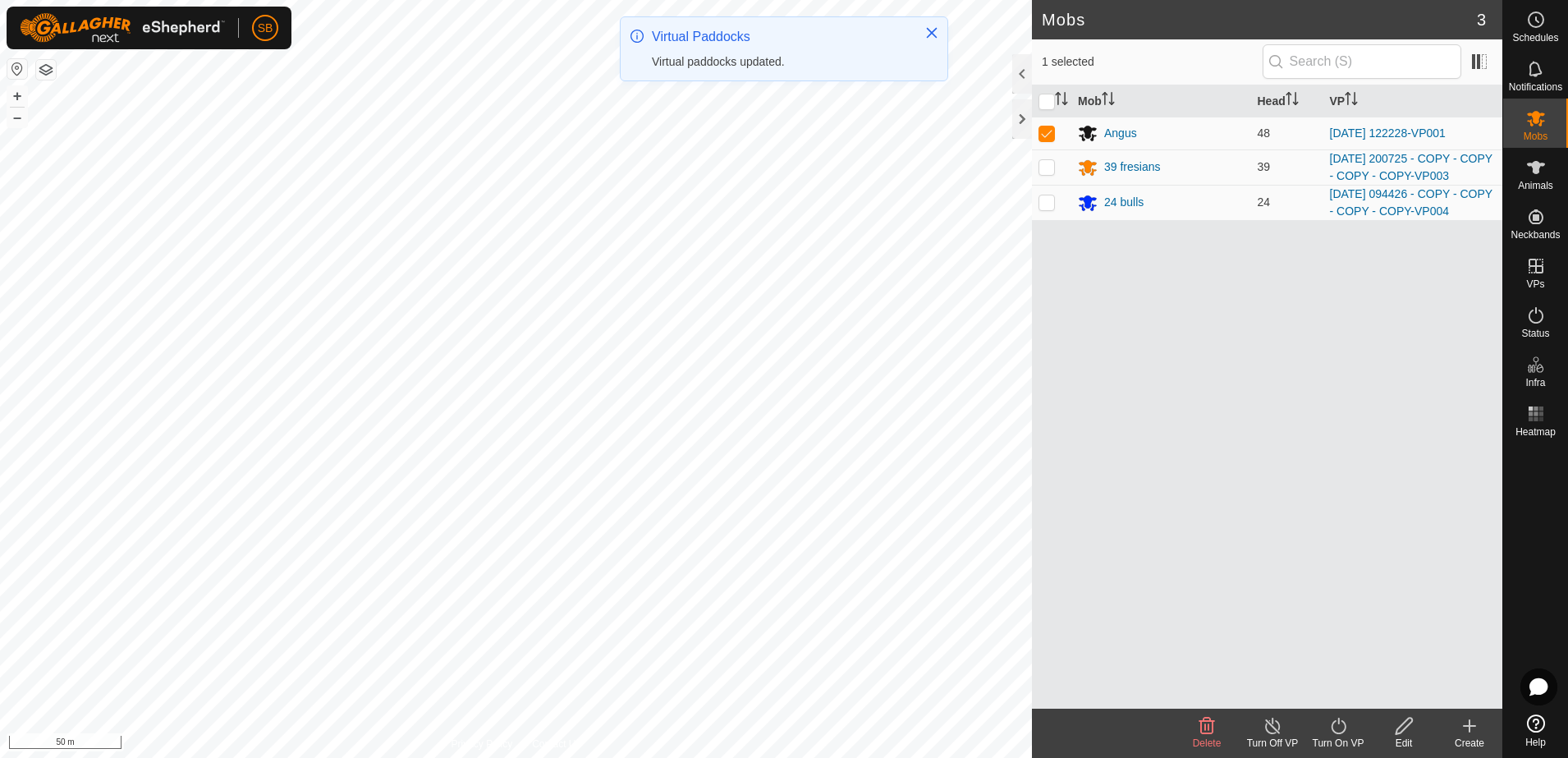
click at [1348, 730] on icon at bounding box center [1339, 725] width 20 height 19
click at [1352, 655] on link "Later" at bounding box center [1388, 655] width 163 height 33
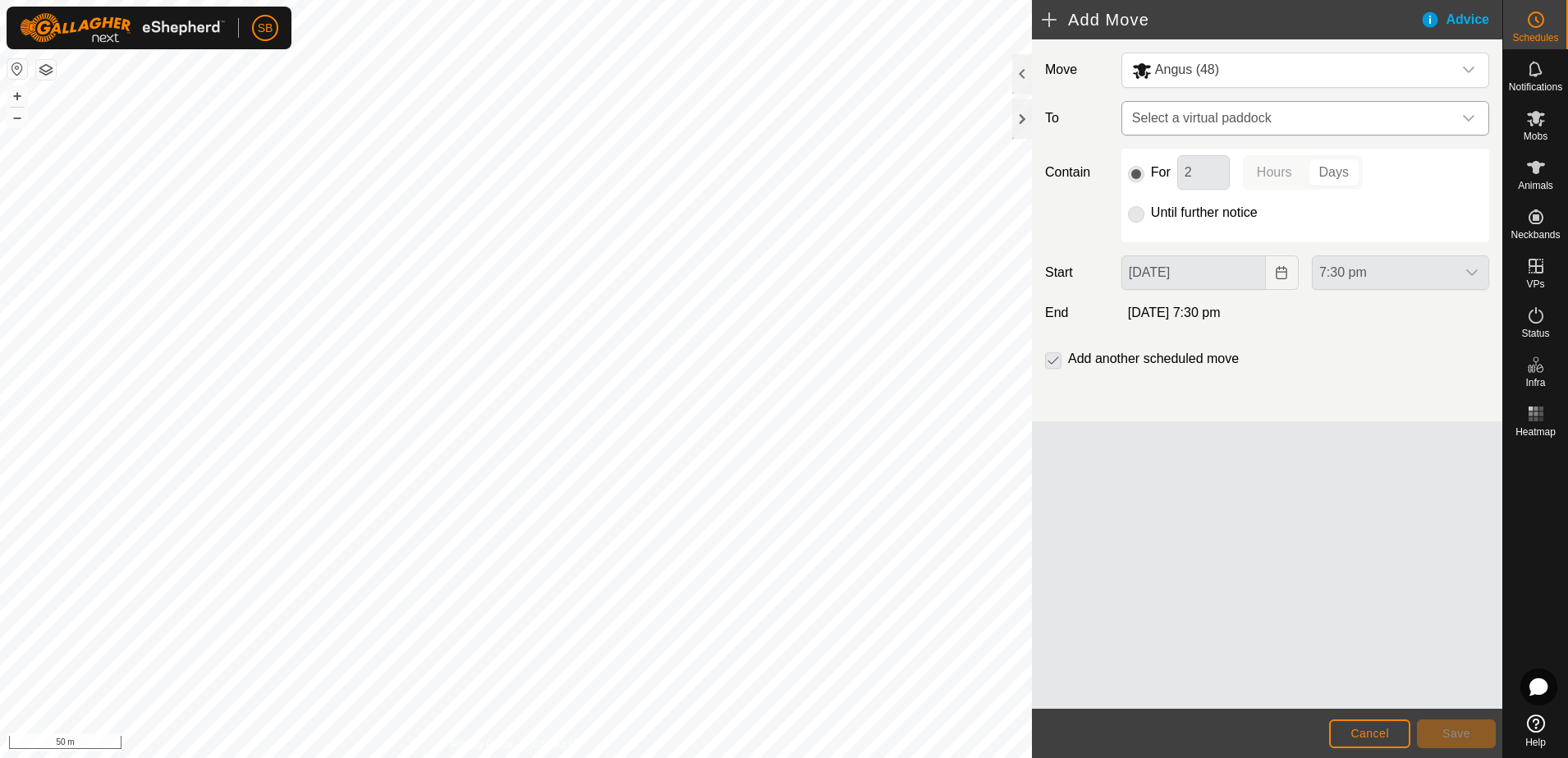
click at [1359, 121] on span "Select a virtual paddock" at bounding box center [1289, 118] width 326 height 33
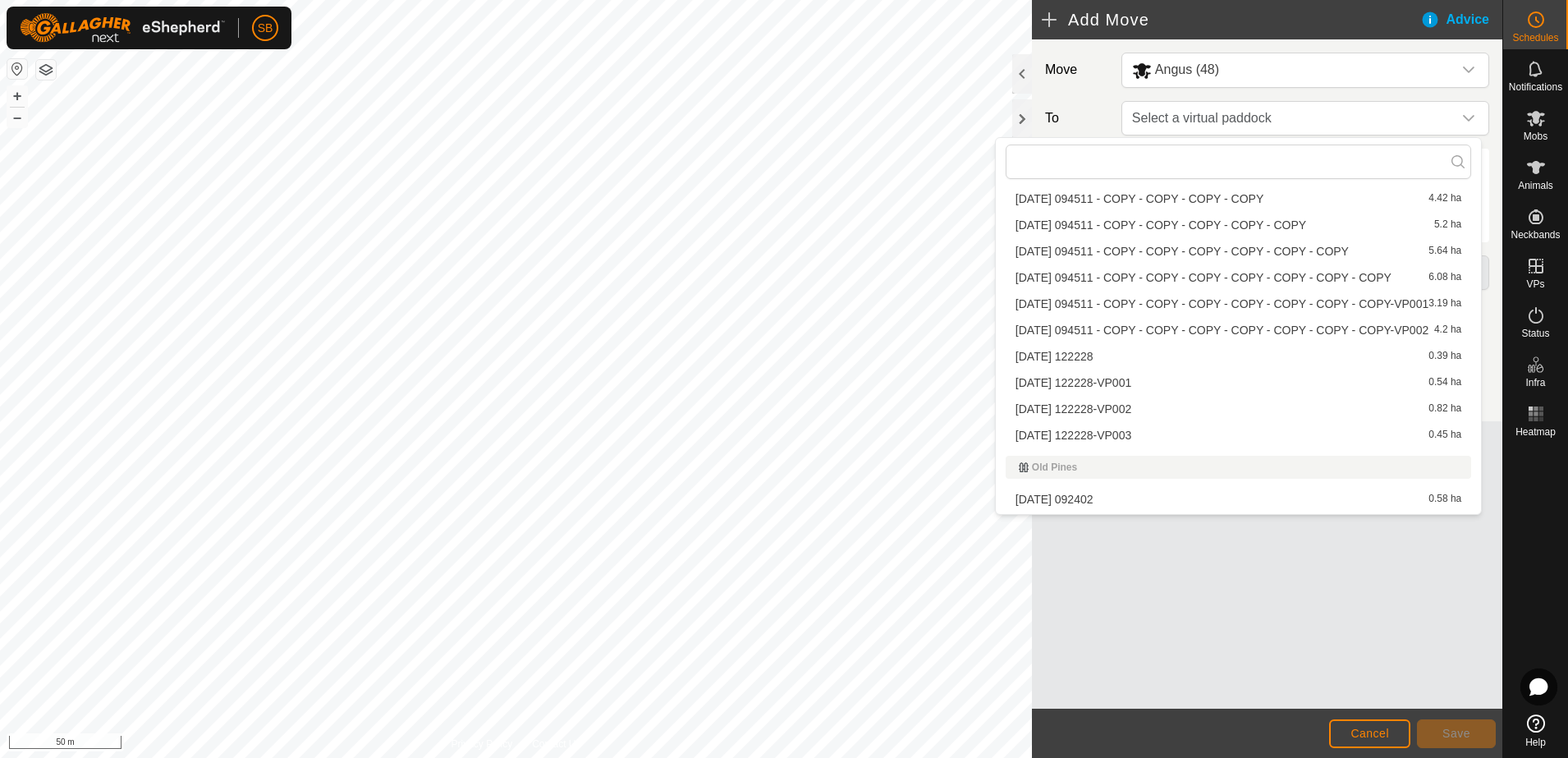
scroll to position [2155, 0]
click at [1207, 404] on li "[DATE] 122228-VP002 0.82 ha" at bounding box center [1239, 404] width 466 height 25
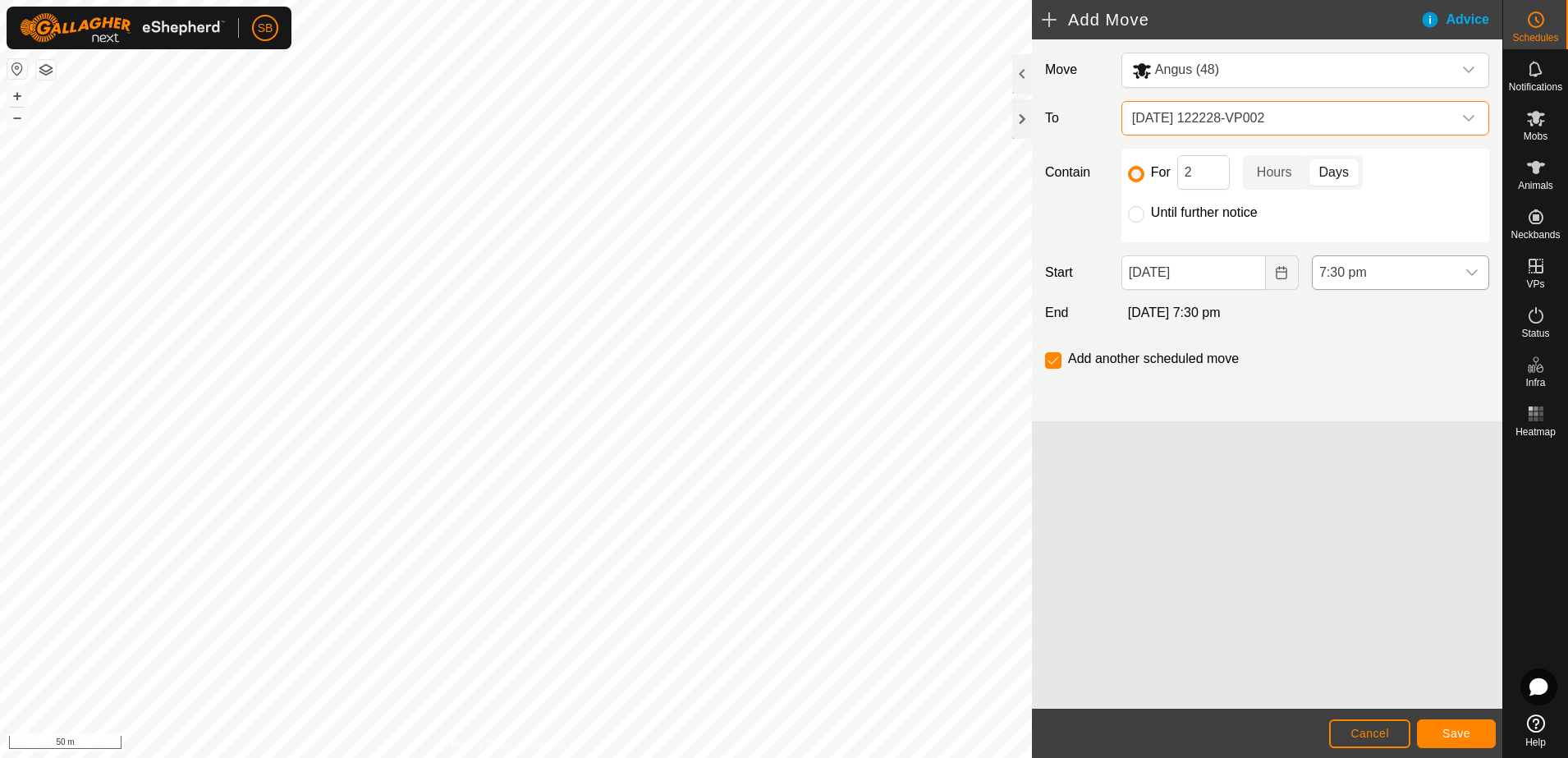
click at [1478, 275] on icon "dropdown trigger" at bounding box center [1472, 273] width 13 height 13
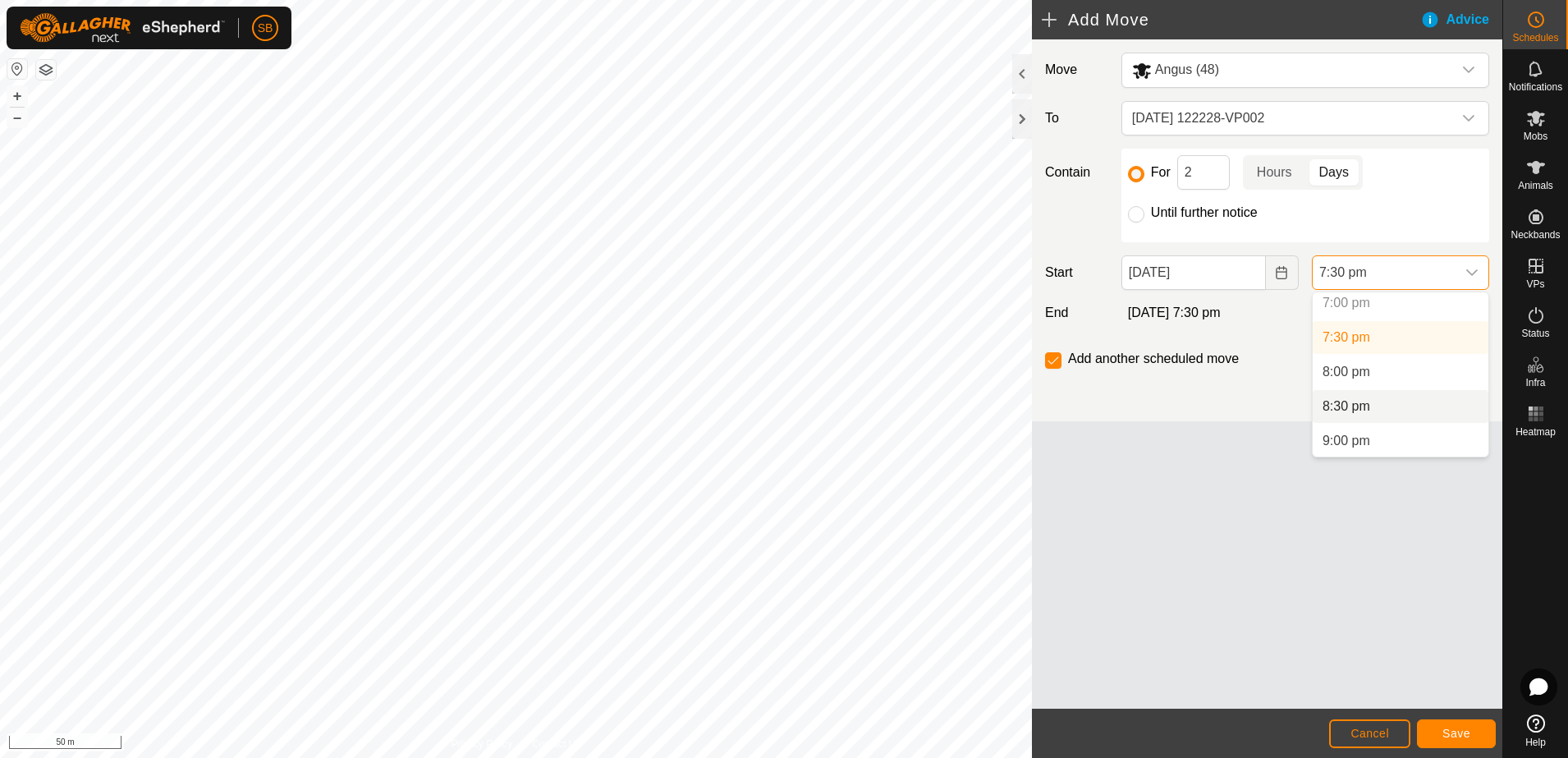
scroll to position [1214, 0]
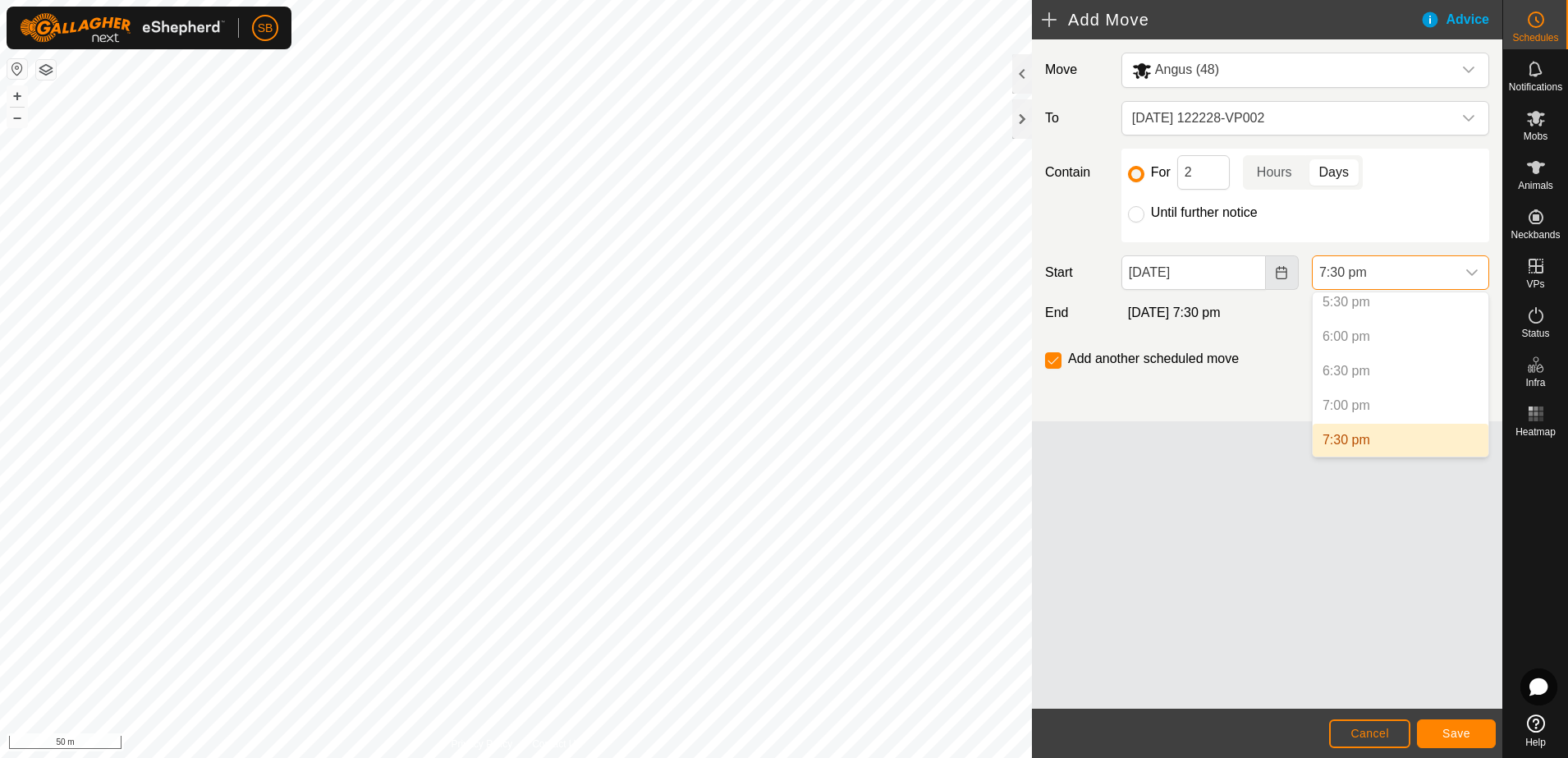
click at [1291, 279] on button "Choose Date" at bounding box center [1283, 272] width 33 height 34
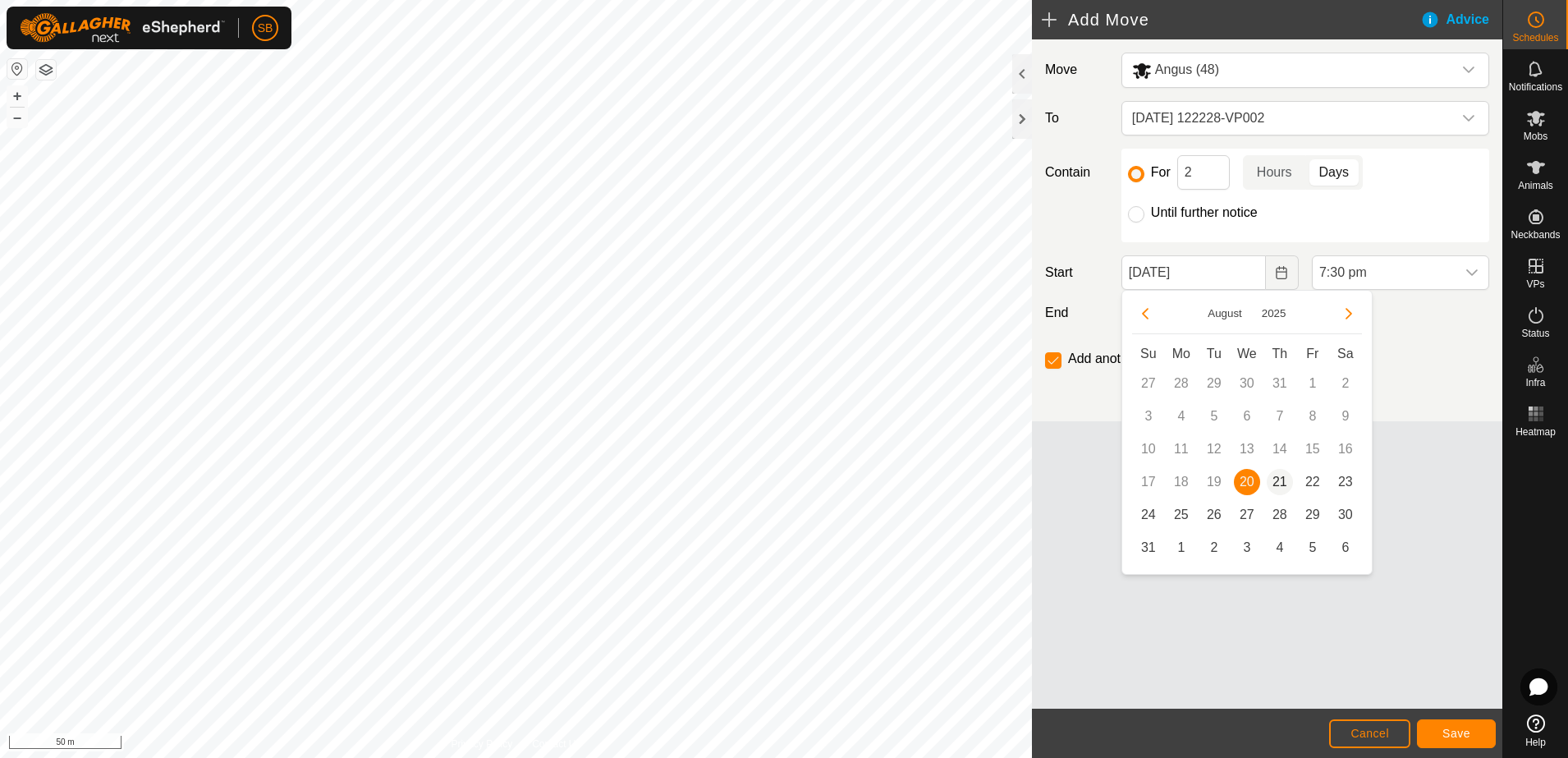
click at [1274, 473] on span "21" at bounding box center [1280, 482] width 26 height 26
type input "[DATE]"
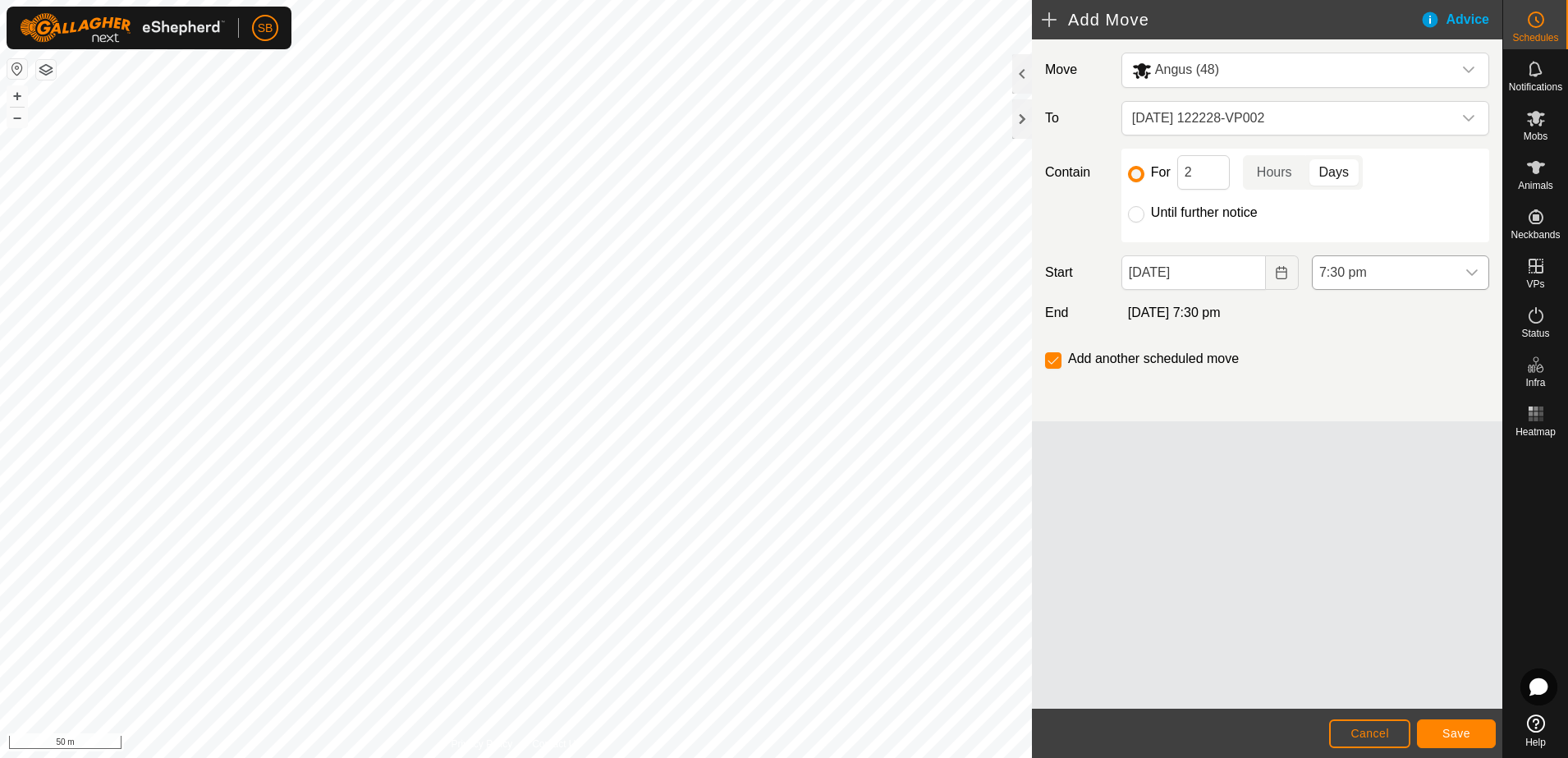
click at [1428, 271] on span "7:30 pm" at bounding box center [1384, 273] width 143 height 33
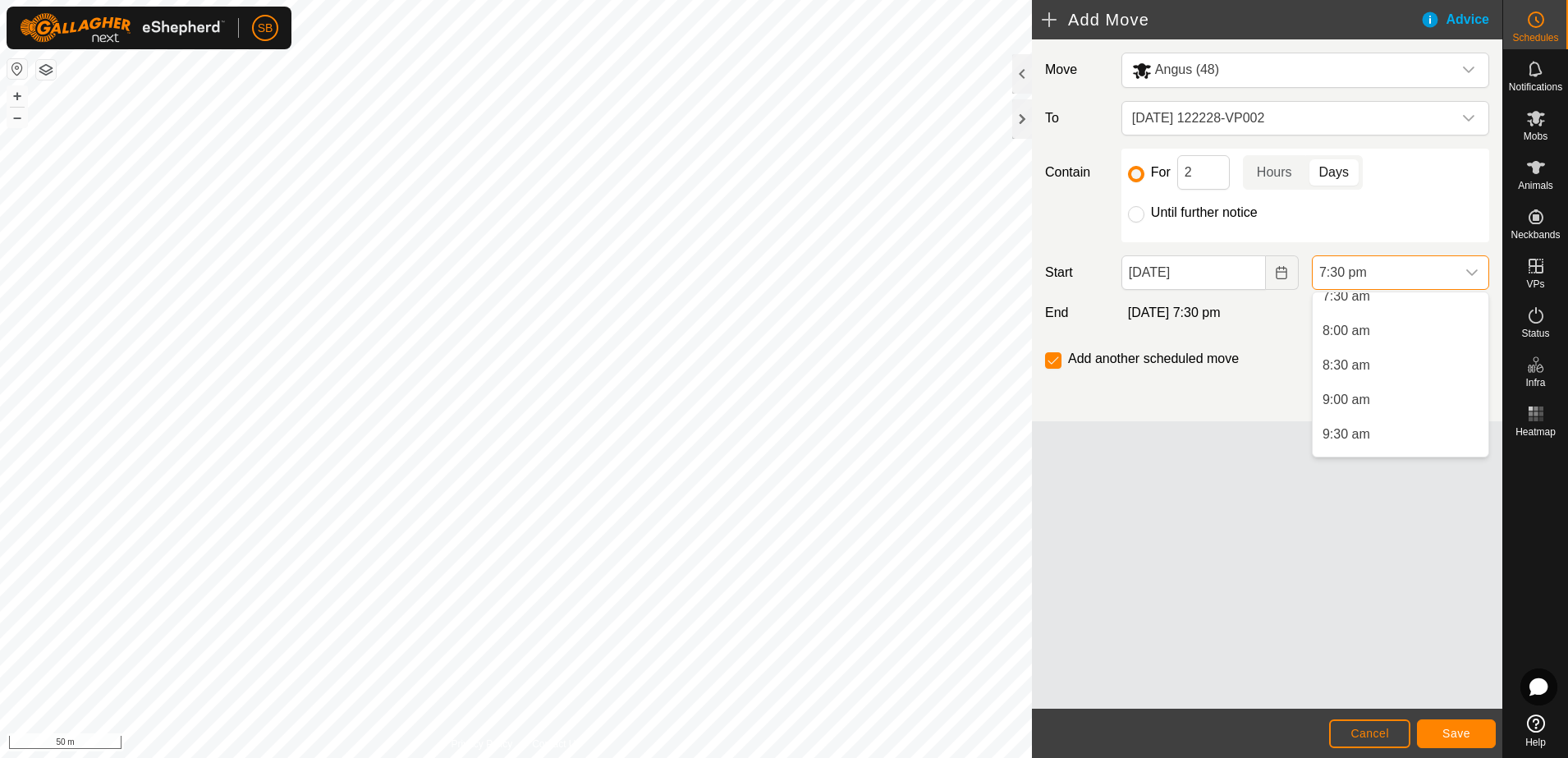
scroll to position [488, 0]
click at [1383, 400] on li "8:30 am" at bounding box center [1401, 407] width 176 height 33
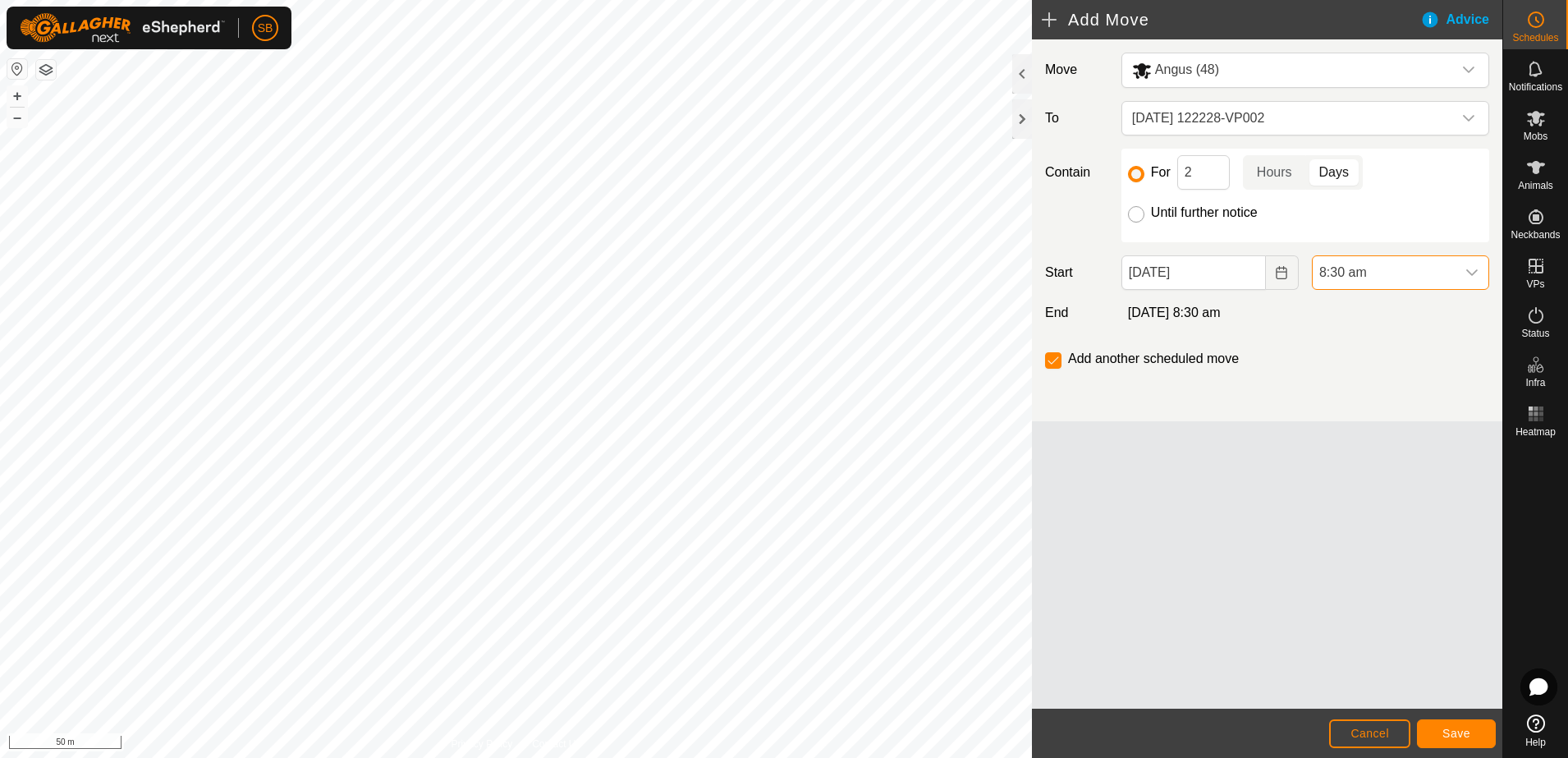
click at [1133, 216] on input "Until further notice" at bounding box center [1136, 214] width 17 height 17
radio input "true"
checkbox input "false"
click at [1459, 730] on span "Save" at bounding box center [1457, 733] width 28 height 13
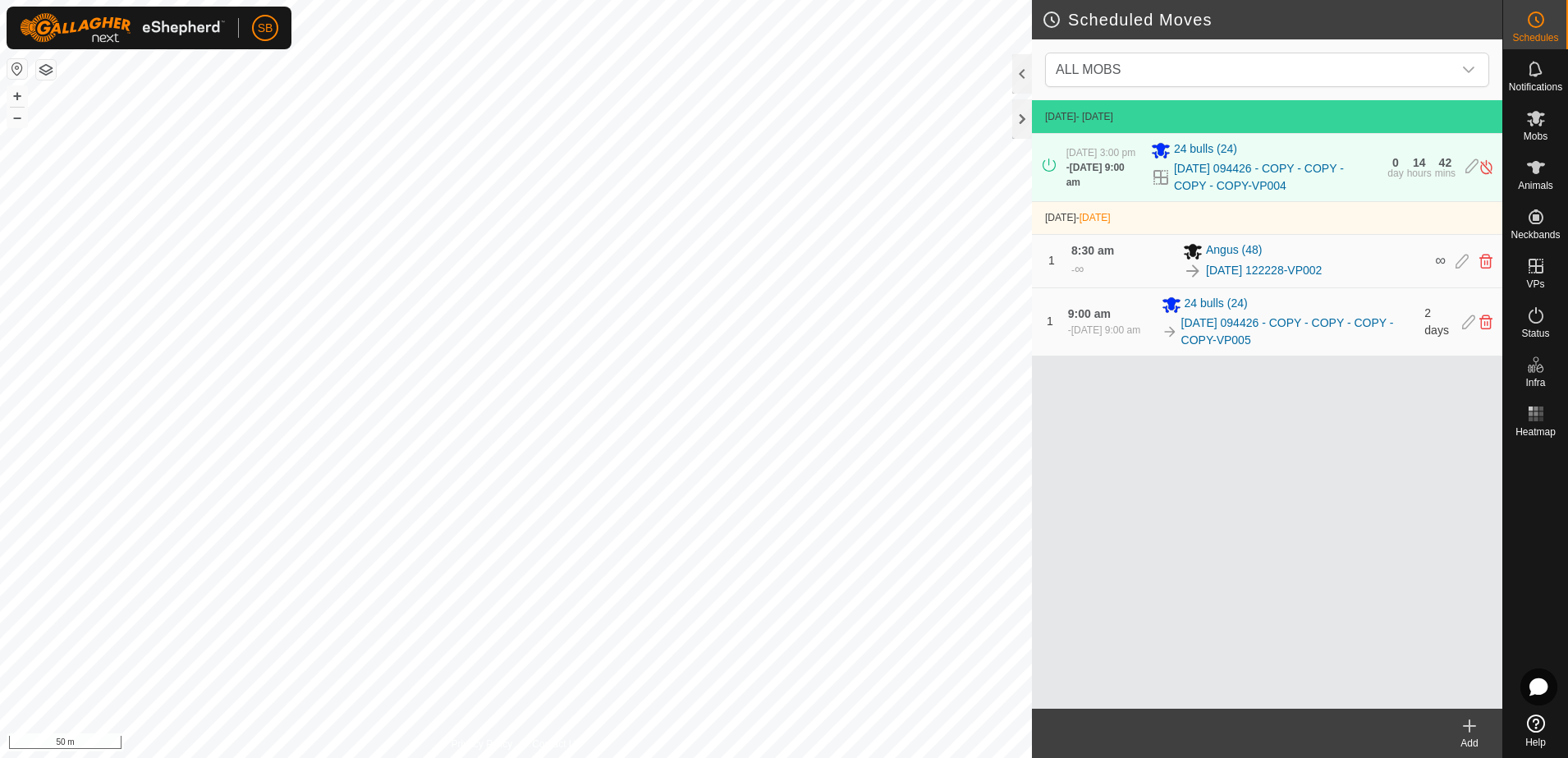
click at [1475, 727] on icon at bounding box center [1469, 725] width 19 height 19
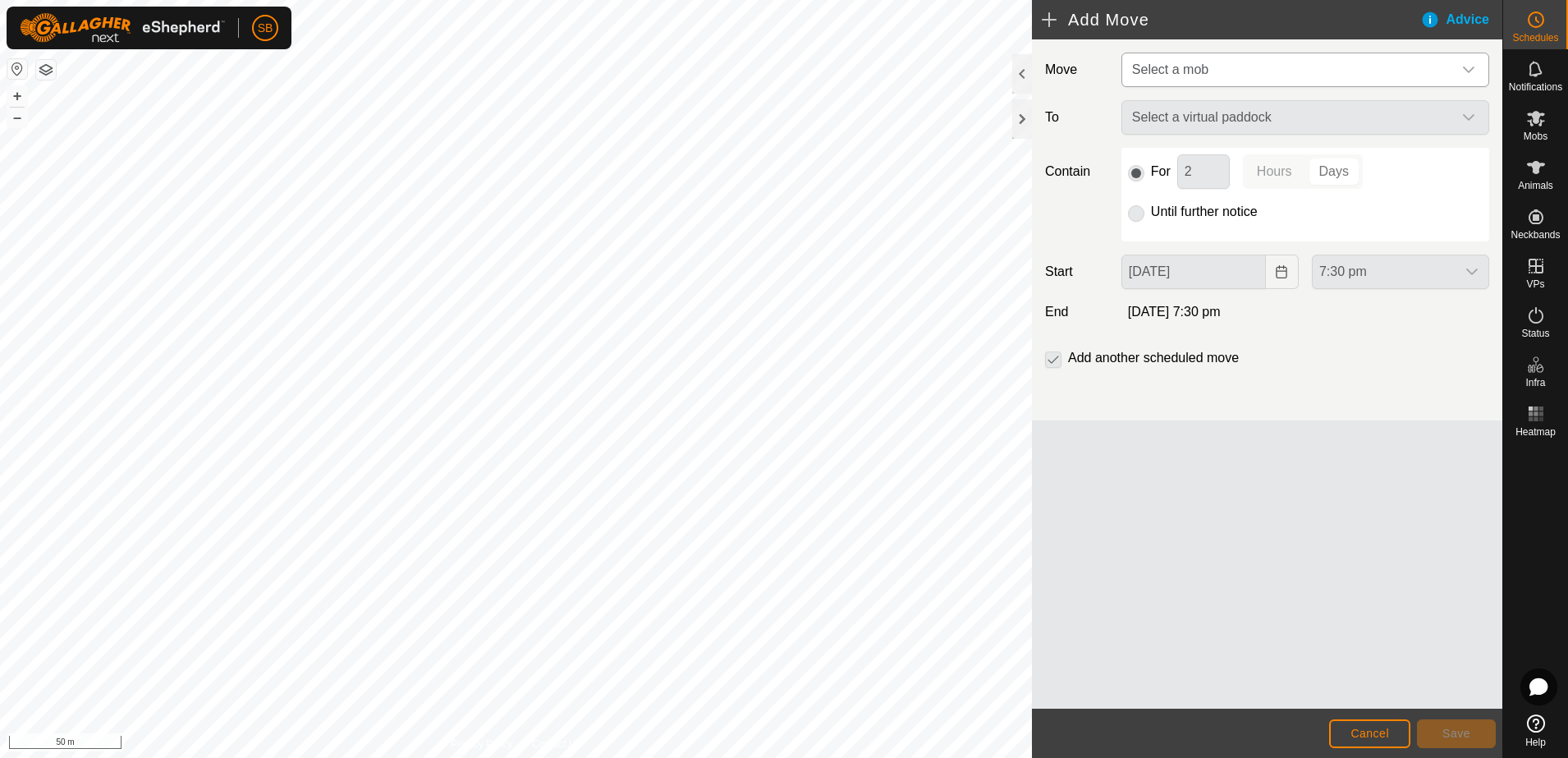
click at [1452, 70] on div "dropdown trigger" at bounding box center [1469, 70] width 33 height 33
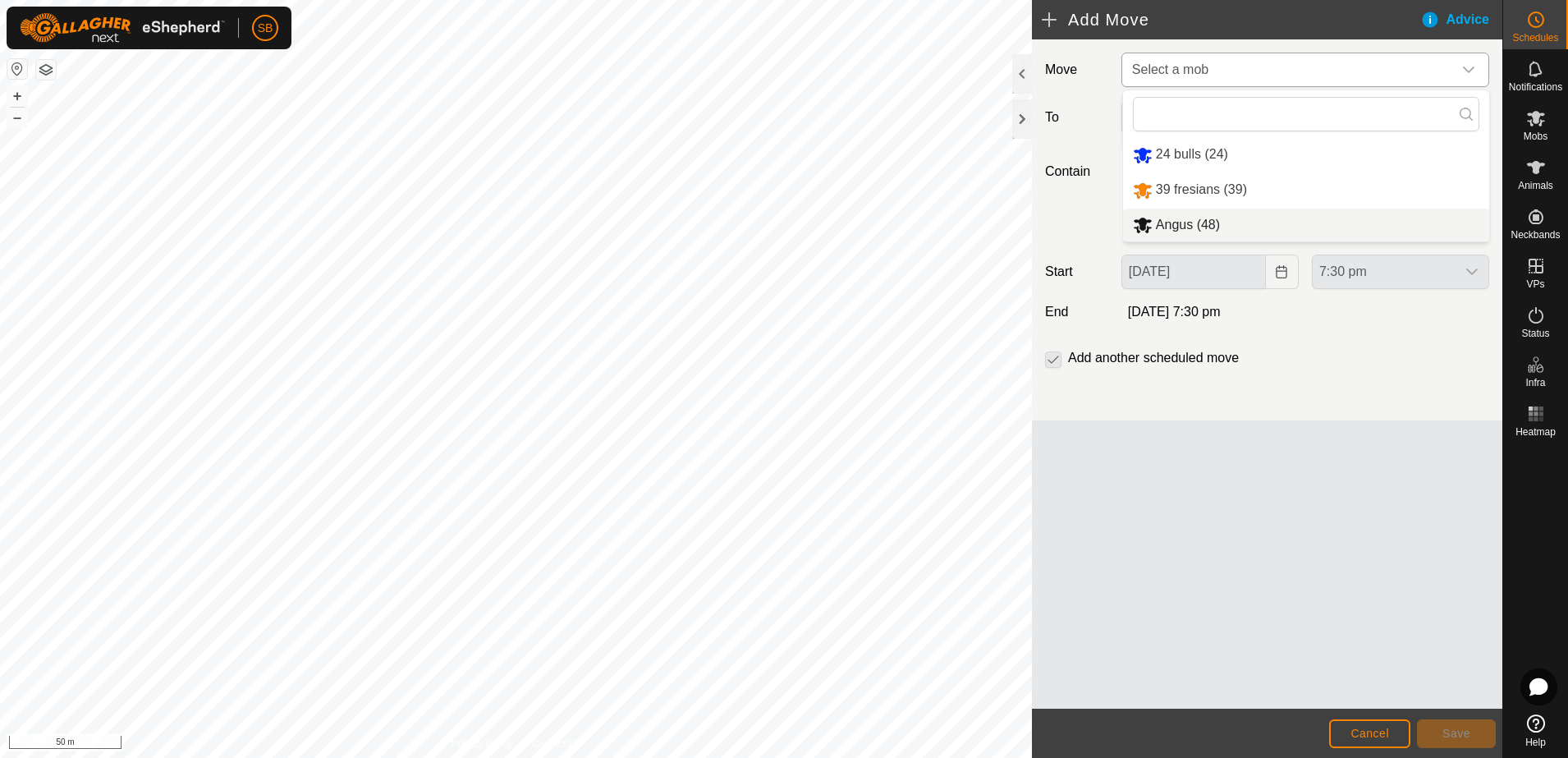
click at [1186, 219] on li "Angus (48)" at bounding box center [1306, 226] width 366 height 33
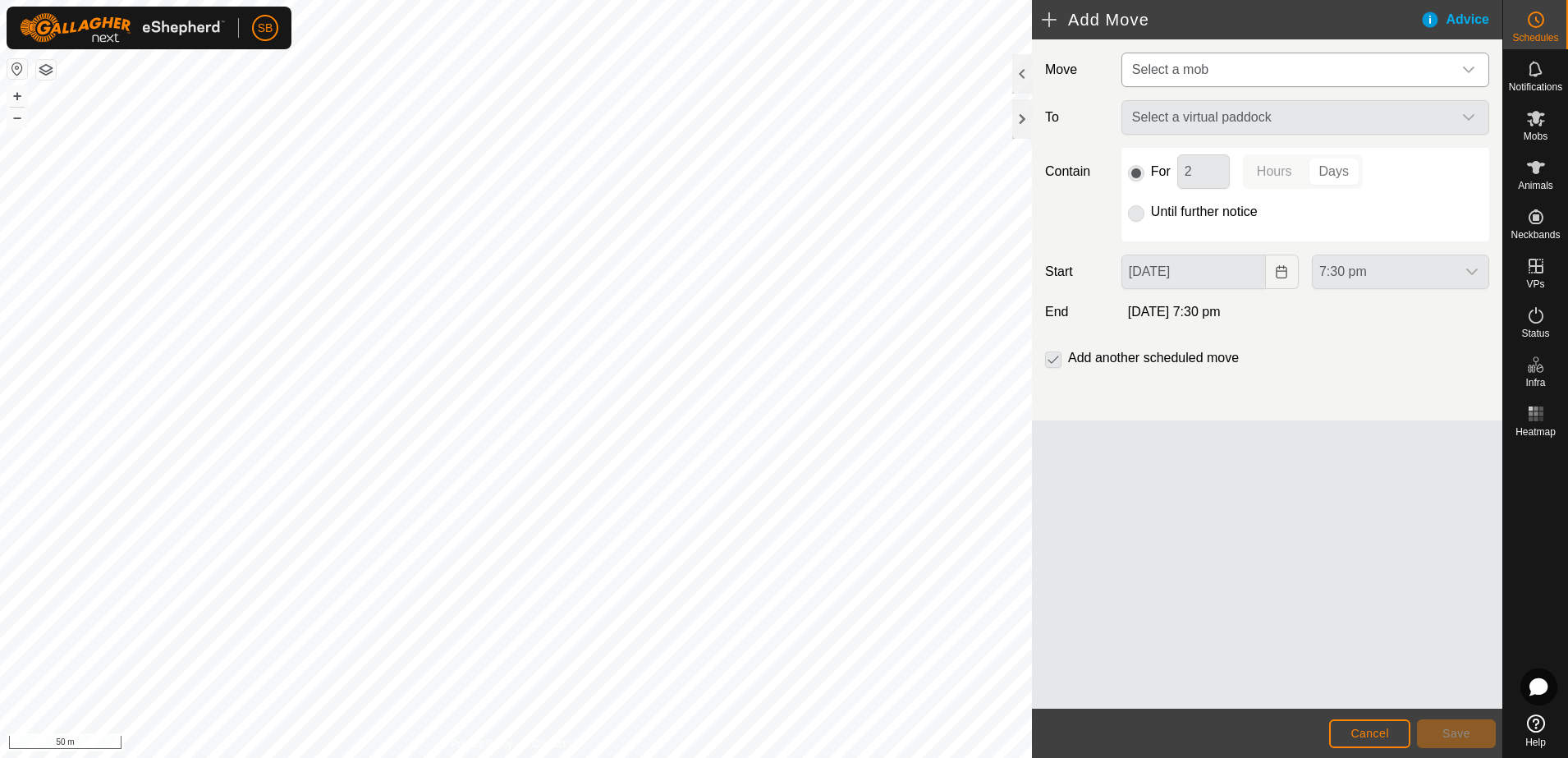
type input "[DATE]"
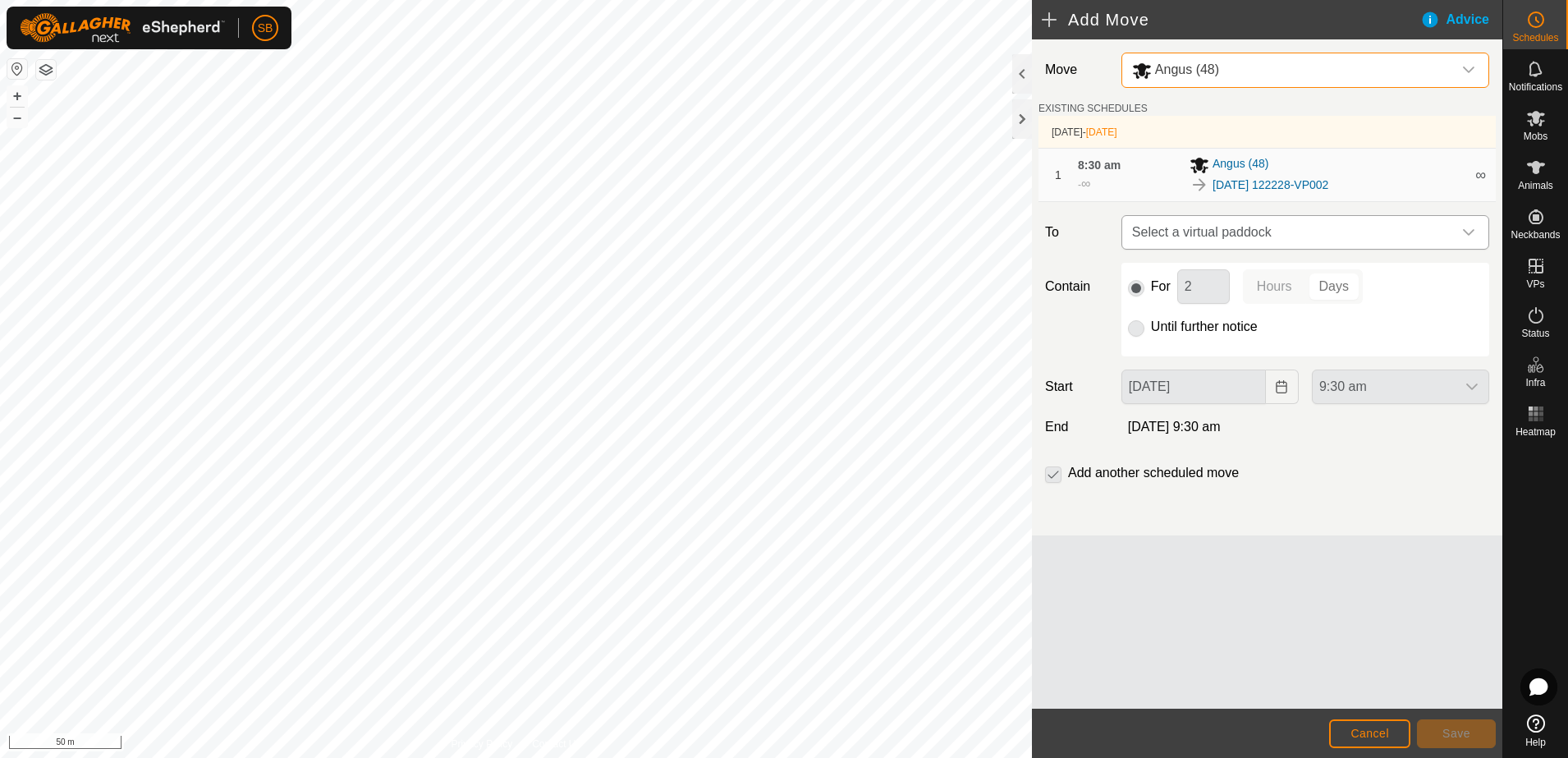
click at [1451, 232] on span "Select a virtual paddock" at bounding box center [1289, 233] width 326 height 33
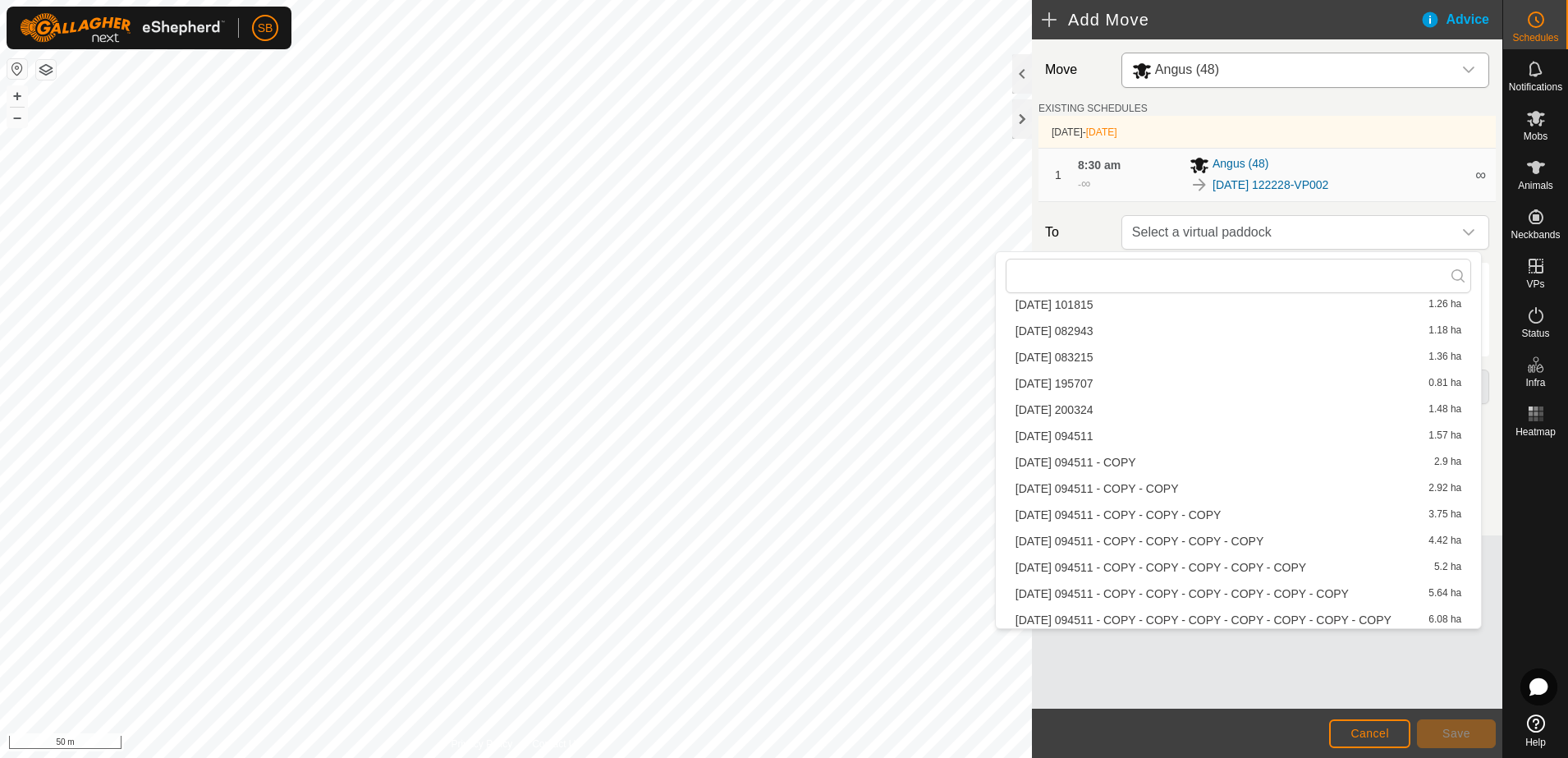
scroll to position [1889, 0]
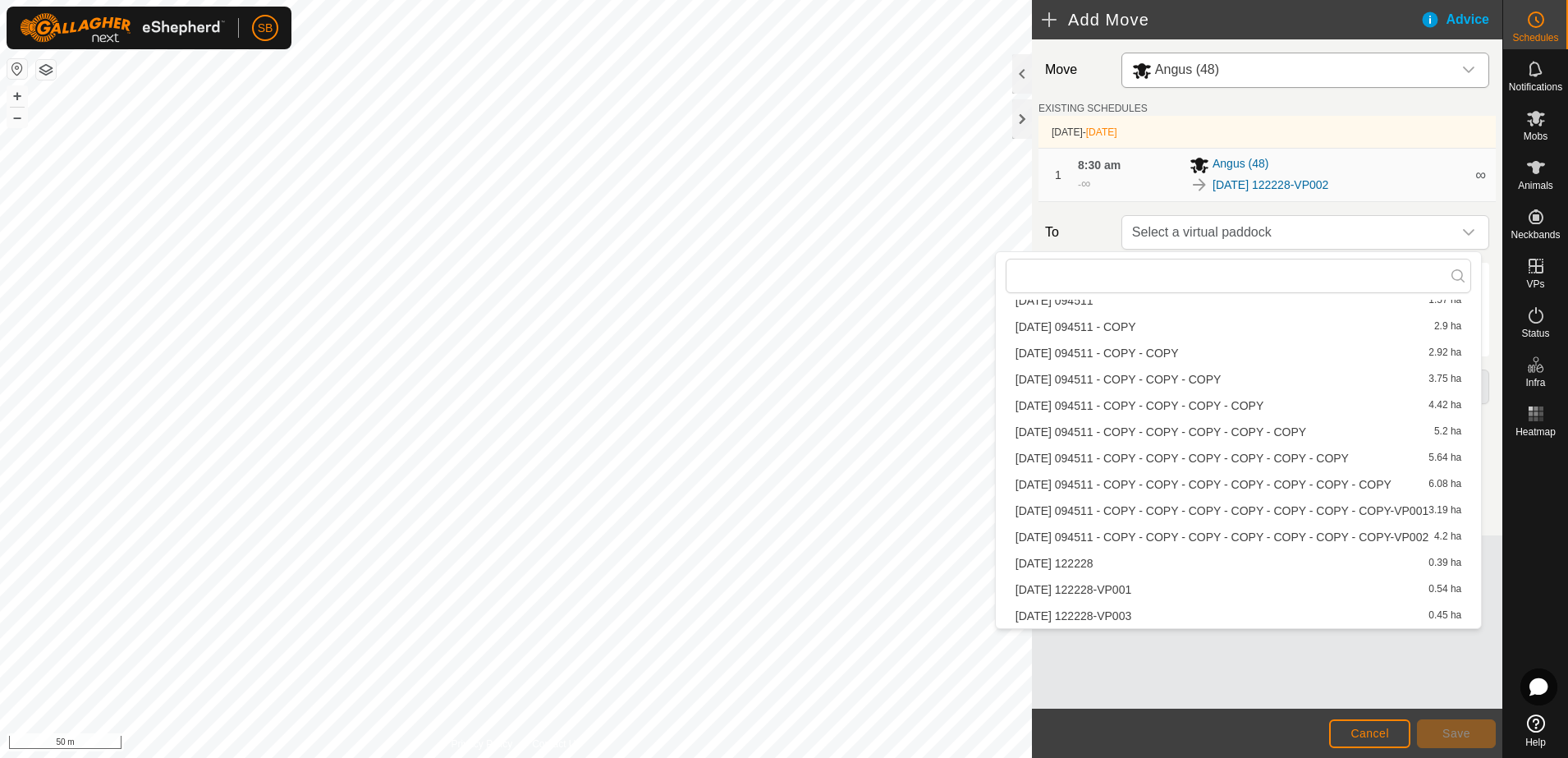
click at [1235, 616] on li "[DATE] 122228-VP003 0.45 ha" at bounding box center [1239, 616] width 466 height 25
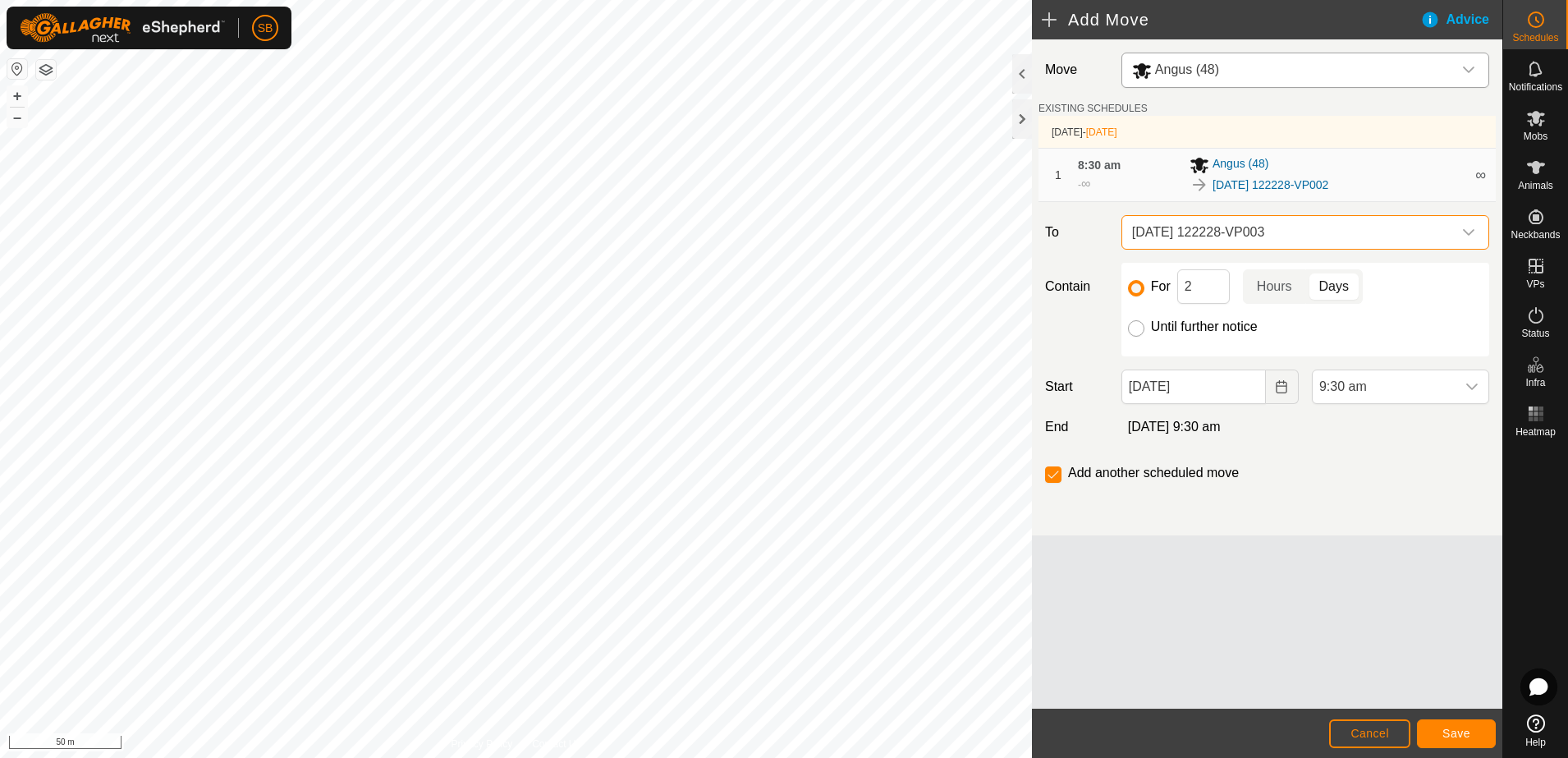
click at [1138, 322] on input "Until further notice" at bounding box center [1136, 328] width 17 height 17
radio input "true"
checkbox input "false"
click at [1425, 397] on span "9:30 am" at bounding box center [1384, 387] width 143 height 33
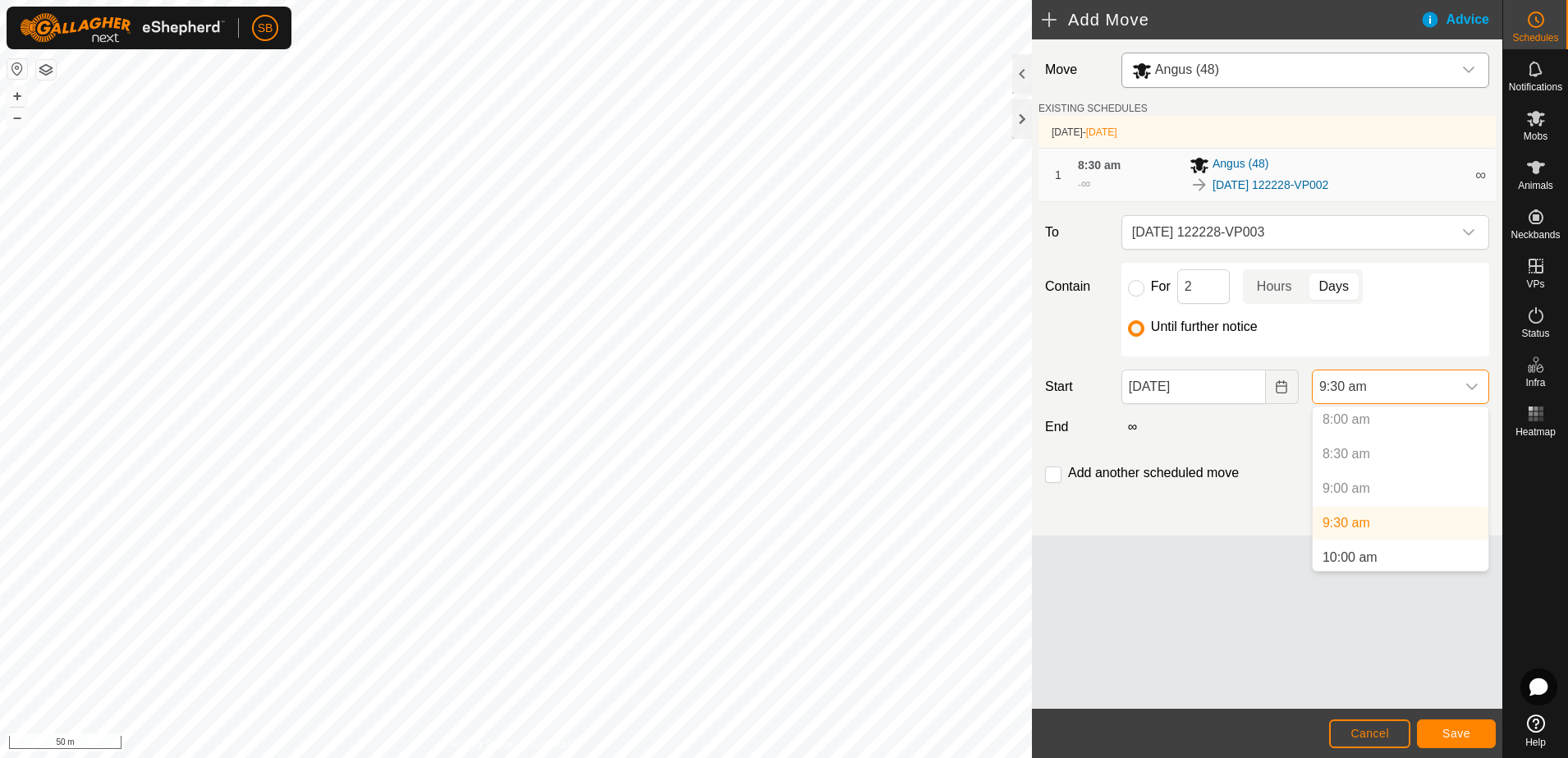
scroll to position [525, 0]
click at [1373, 553] on li "9:30 am" at bounding box center [1401, 554] width 176 height 33
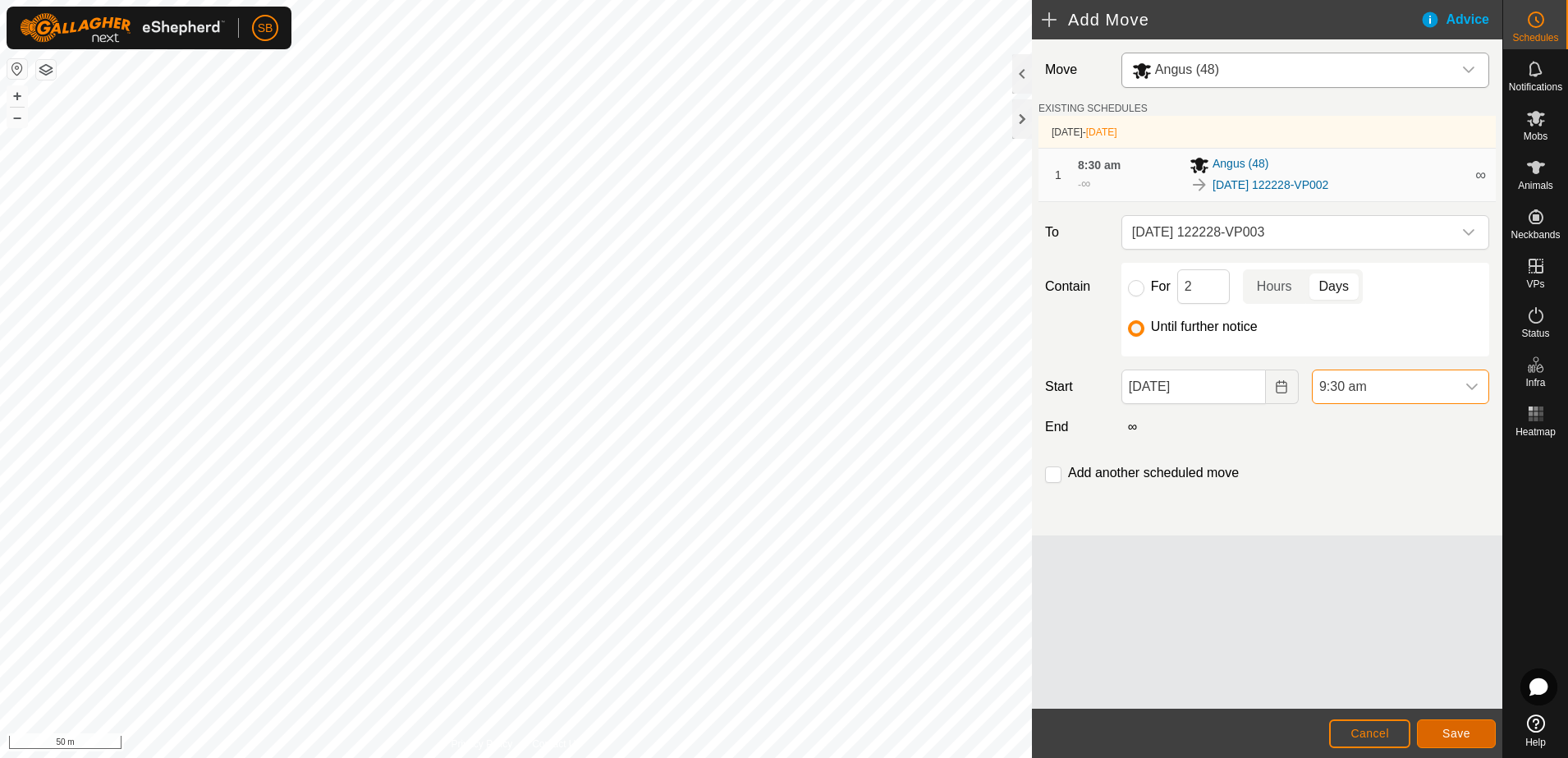
click at [1461, 745] on button "Save" at bounding box center [1456, 733] width 79 height 29
